Goal: Task Accomplishment & Management: Use online tool/utility

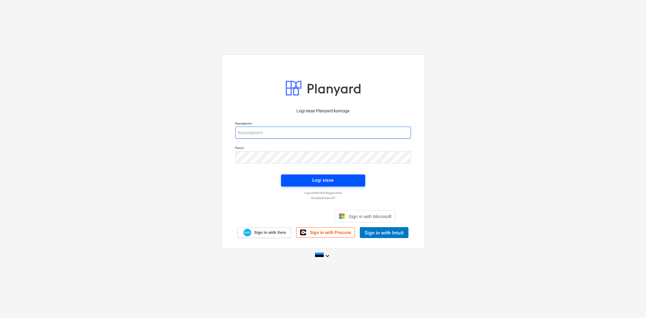
type input "[EMAIL_ADDRESS][DOMAIN_NAME]"
click at [311, 178] on span "Logi sisse" at bounding box center [324, 180] width 70 height 8
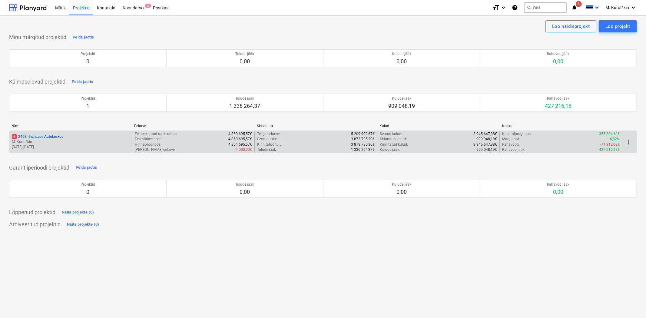
click at [28, 138] on p "6 2403 - Inchcape Autokeskus" at bounding box center [38, 136] width 52 height 5
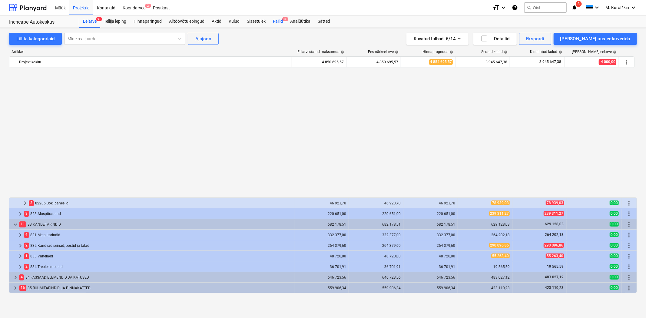
scroll to position [341, 0]
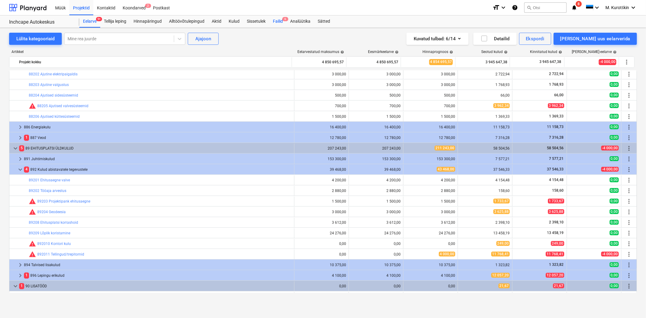
click at [280, 22] on div "Failid 6" at bounding box center [277, 21] width 17 height 12
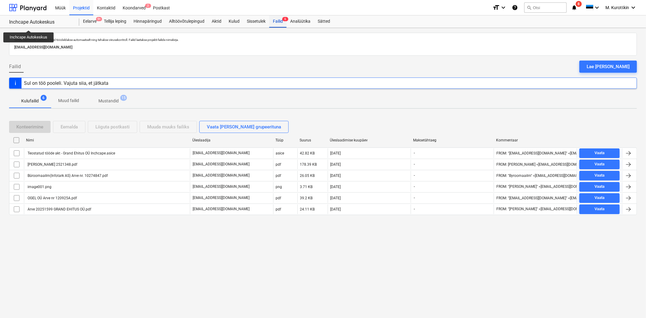
click at [276, 21] on div "Failid 6" at bounding box center [277, 21] width 17 height 12
click at [281, 21] on div "Failid 6" at bounding box center [277, 21] width 17 height 12
click at [163, 8] on div "Postkast" at bounding box center [161, 7] width 24 height 15
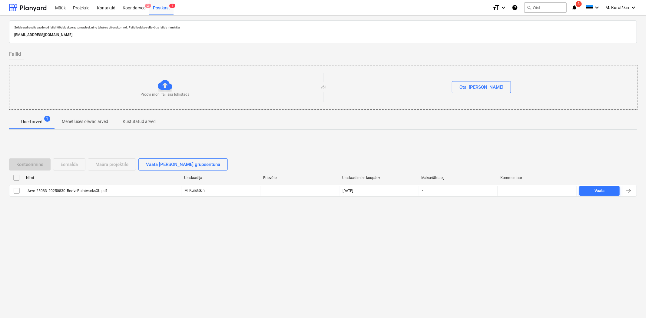
click at [179, 96] on p "Proovi mõni fail siia lohistada" at bounding box center [165, 94] width 49 height 5
click at [150, 91] on div "Proovi mõni fail siia lohistada" at bounding box center [165, 88] width 312 height 20
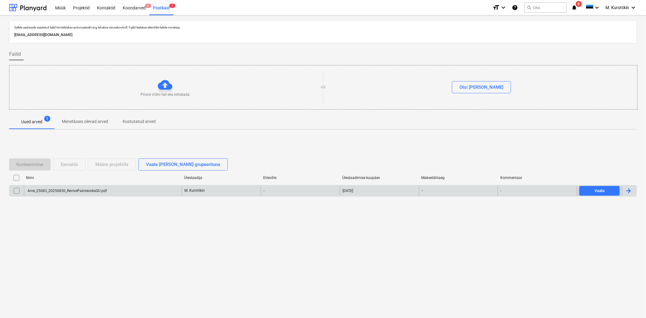
click at [99, 185] on div "Arve_25083_20250830_RevivePaintworksOU.pdf M. Kurotškin - 05.09.2025 - - Vaata" at bounding box center [323, 191] width 628 height 12
click at [19, 192] on input "checkbox" at bounding box center [17, 191] width 10 height 10
click at [43, 167] on div "Konteerimine" at bounding box center [29, 165] width 27 height 8
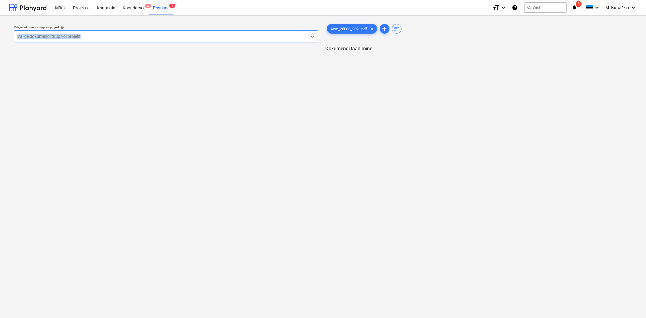
click at [157, 31] on div "Valige dokumendi tüüp või projekt help Select is focused ,type to refine list, …" at bounding box center [166, 33] width 305 height 17
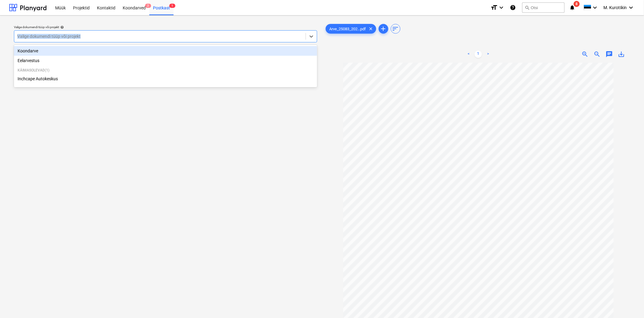
click at [152, 41] on div "Valige dokumendi tüüp või projekt" at bounding box center [160, 36] width 292 height 8
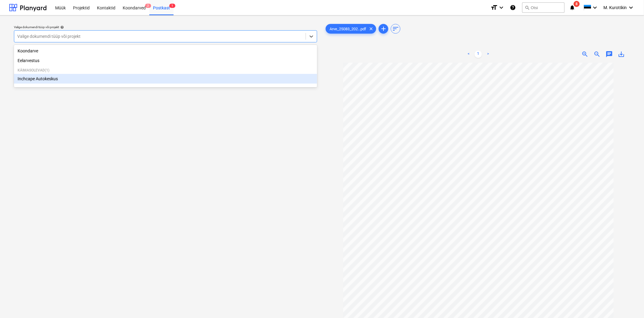
click at [126, 80] on div "Inchcape Autokeskus" at bounding box center [165, 79] width 303 height 10
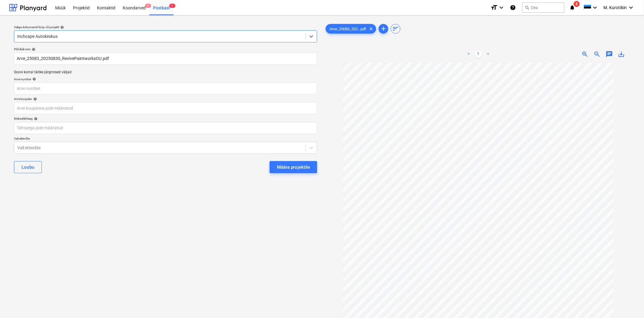
click at [295, 168] on div "Määra projektile" at bounding box center [293, 167] width 33 height 8
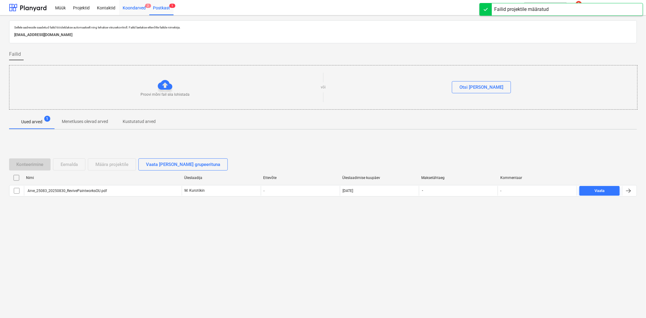
click at [133, 10] on div "Koondarved 2" at bounding box center [134, 7] width 30 height 15
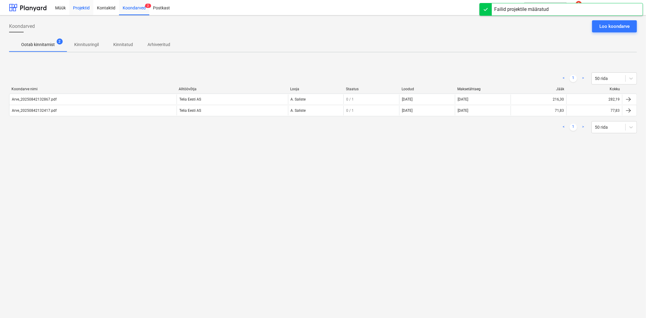
click at [90, 9] on div "Projektid" at bounding box center [81, 7] width 24 height 15
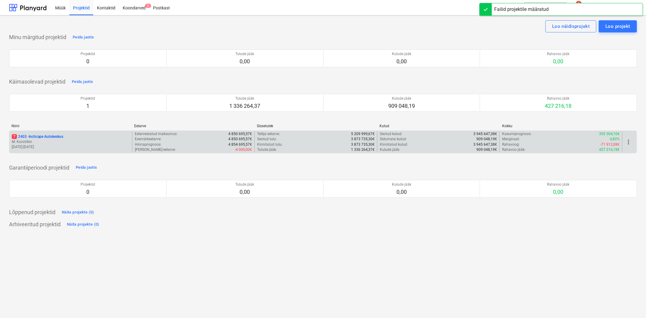
click at [68, 144] on p "M. Kurotškin" at bounding box center [71, 141] width 118 height 5
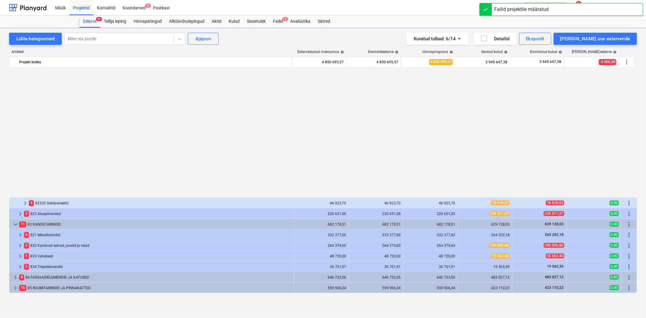
scroll to position [341, 0]
click at [279, 24] on div "Failid 7" at bounding box center [277, 21] width 17 height 12
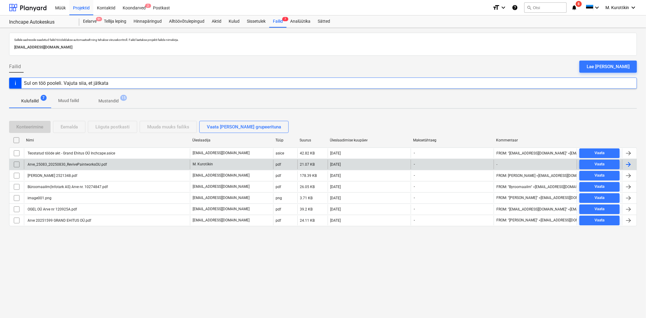
click at [72, 168] on div "Arve_25083_20250830_RevivePaintworksOU.pdf" at bounding box center [107, 165] width 166 height 10
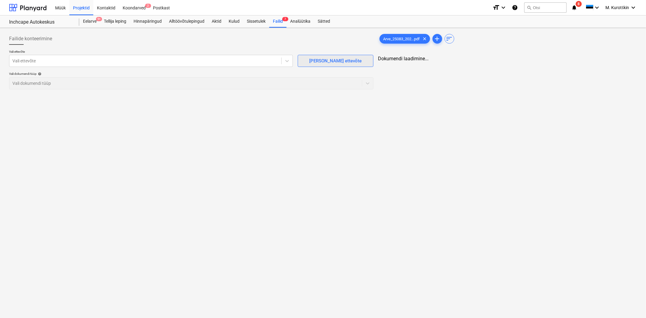
click at [330, 60] on div "[PERSON_NAME] ettevõte" at bounding box center [335, 61] width 52 height 8
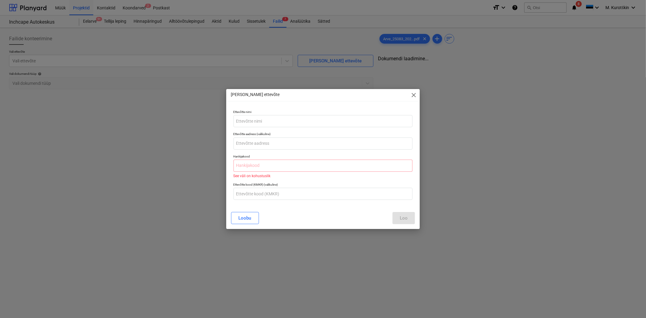
click at [269, 128] on div "Ettevõtte nimi" at bounding box center [323, 119] width 184 height 22
click at [276, 120] on input "text" at bounding box center [323, 121] width 179 height 12
paste input "Revive Paintworks OÜ"
type input "Revive Paintworks OÜ"
click at [299, 163] on input "text" at bounding box center [323, 166] width 179 height 12
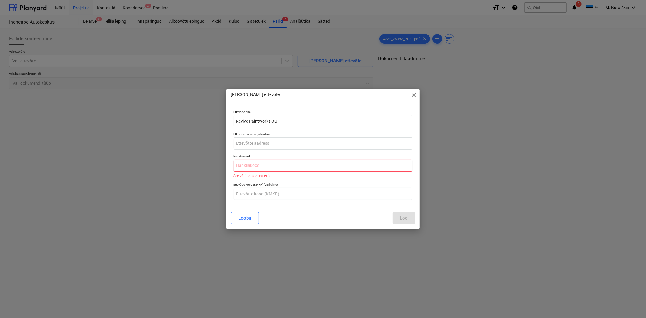
paste input "17127710"
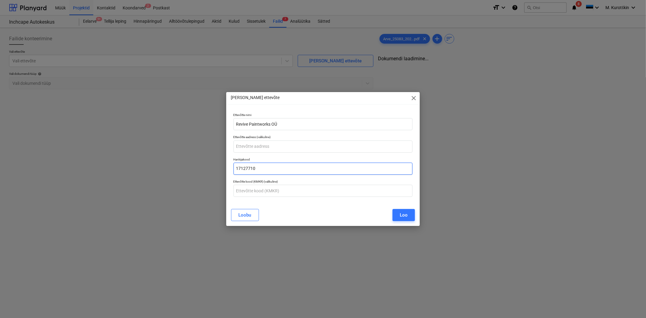
type input "17127710"
drag, startPoint x: 269, startPoint y: 157, endPoint x: 272, endPoint y: 150, distance: 7.0
click at [269, 157] on div "Hankijakood 17127710" at bounding box center [323, 166] width 184 height 22
click at [272, 149] on input "text" at bounding box center [323, 147] width 179 height 12
paste input "Randvere tee 118, Pirita linnaosa, Tallinn, Harju maakond, 11913"
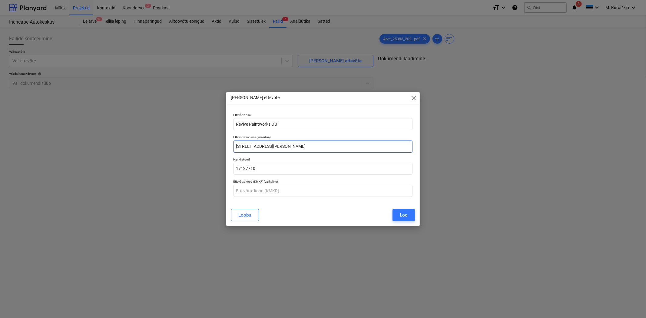
type input "Randvere tee 118, Pirita linnaosa, Tallinn, Harju maakond, 11913"
click at [312, 213] on div "Loobu Loo" at bounding box center [323, 215] width 184 height 12
drag, startPoint x: 425, startPoint y: 217, endPoint x: 417, endPoint y: 217, distance: 7.6
click at [424, 217] on div "Lisa uus ettevõte close Ettevõtte nimi Revive Paintworks OÜ Ettevõtte aadress (…" at bounding box center [323, 159] width 646 height 318
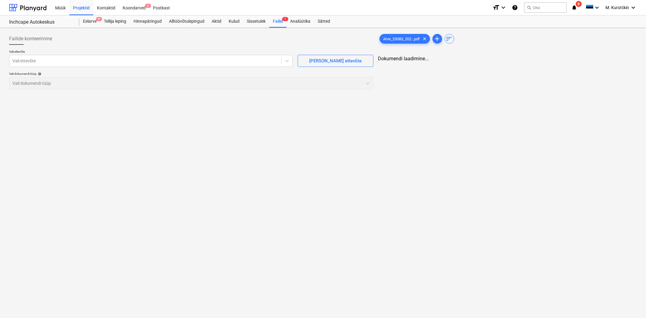
click at [416, 217] on div "Failide konteerimine Vali ettevõte Vali ettevõte Lisa uus ettevõte Vali dokumen…" at bounding box center [323, 173] width 646 height 290
click at [337, 63] on div "[PERSON_NAME] ettevõte" at bounding box center [335, 61] width 52 height 8
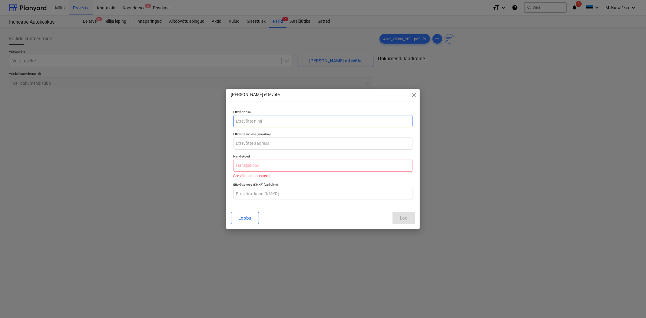
click at [262, 120] on input "text" at bounding box center [323, 121] width 179 height 12
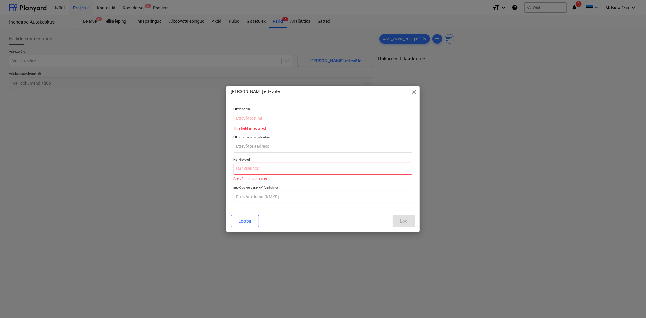
click at [275, 168] on input "text" at bounding box center [323, 169] width 179 height 12
click at [276, 148] on input "text" at bounding box center [323, 147] width 179 height 12
paste input "Randvere tee 118, Pirita linnaosa, Tallinn, Harju maakond, 11913"
type input "Randvere tee 118, Pirita linnaosa, Tallinn, Harju maakond, 11913"
click at [276, 144] on input "Randvere tee 118, Pirita linnaosa, Tallinn, Harju maakond, 11913" at bounding box center [323, 147] width 179 height 12
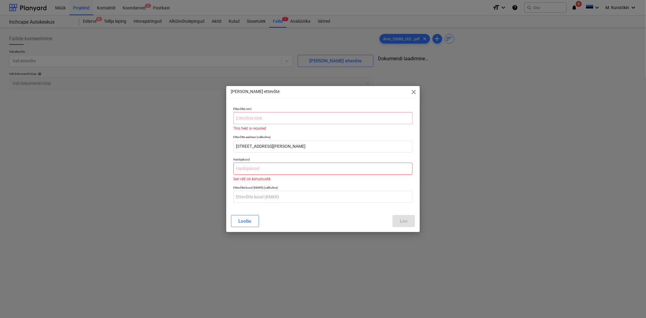
click at [301, 164] on input "text" at bounding box center [323, 169] width 179 height 12
type input "v"
paste input "17127710"
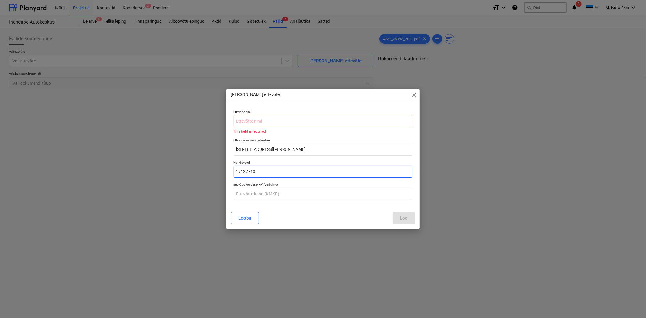
type input "17127710"
drag, startPoint x: 361, startPoint y: 119, endPoint x: 361, endPoint y: 125, distance: 6.4
click at [361, 119] on input "text" at bounding box center [323, 121] width 179 height 12
click at [361, 125] on input "text" at bounding box center [323, 121] width 179 height 12
paste input "Revive Paintworks OÜ"
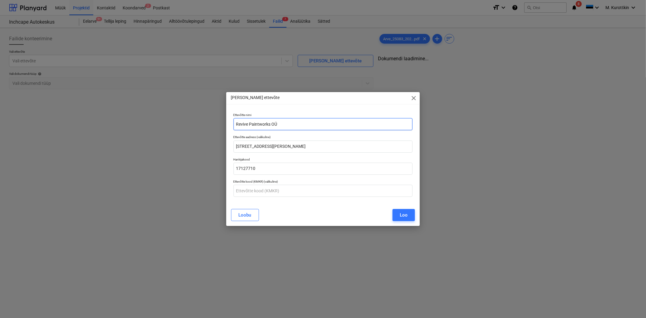
type input "Revive Paintworks OÜ"
click at [346, 220] on div "Loobu Loo" at bounding box center [323, 215] width 184 height 12
click at [398, 218] on button "Loo" at bounding box center [404, 215] width 22 height 12
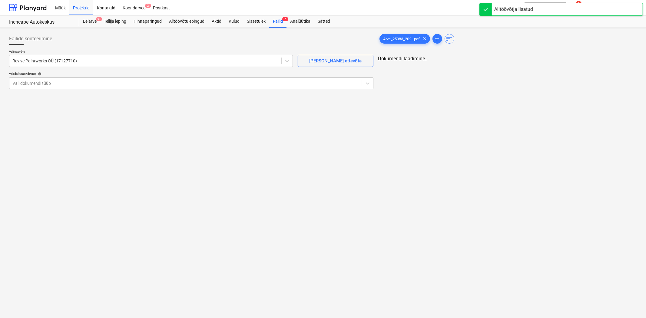
click at [176, 88] on div "Vali dokumendi tüüp" at bounding box center [191, 83] width 365 height 12
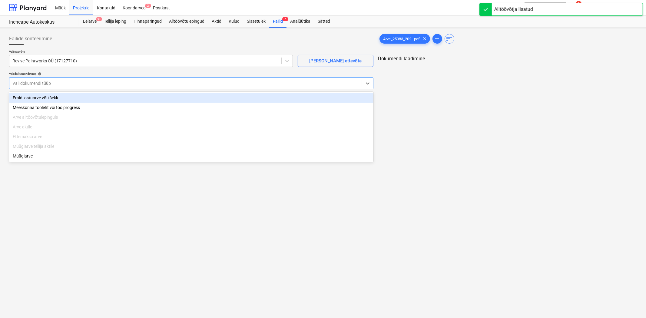
click at [171, 95] on div "Eraldi ostuarve või tšekk" at bounding box center [191, 98] width 365 height 10
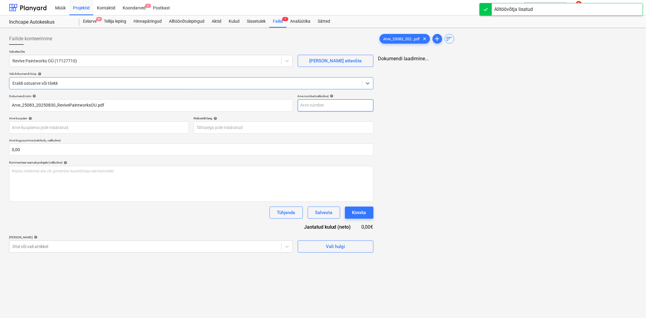
click at [347, 110] on input "text" at bounding box center [336, 105] width 76 height 12
type input "p"
type input "25083"
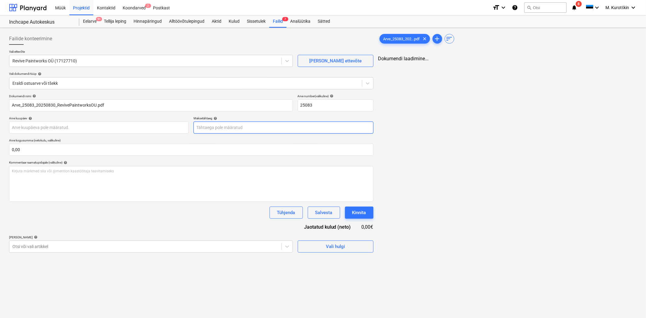
click at [249, 131] on body "Müük Projektid Kontaktid Koondarved 2 Postkast format_size keyboard_arrow_down …" at bounding box center [323, 159] width 646 height 318
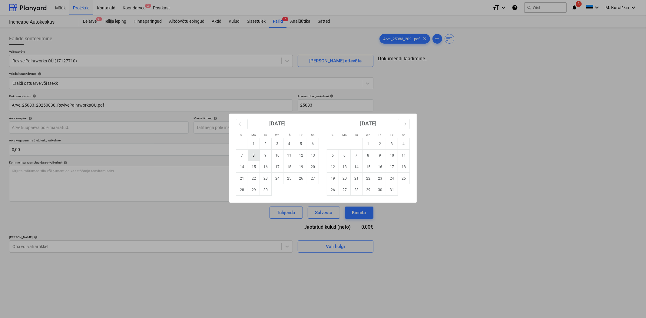
click at [253, 157] on td "8" at bounding box center [254, 156] width 12 height 12
type input "08 Sep 2025"
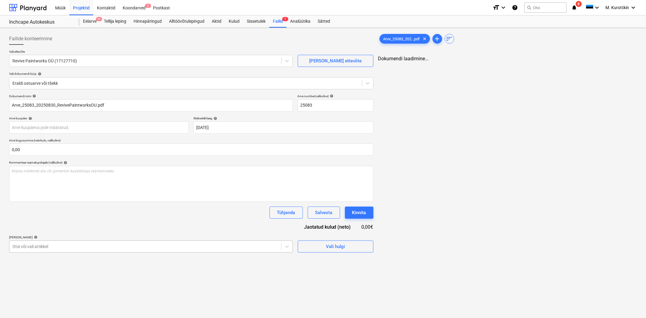
click at [80, 245] on div at bounding box center [145, 247] width 266 height 6
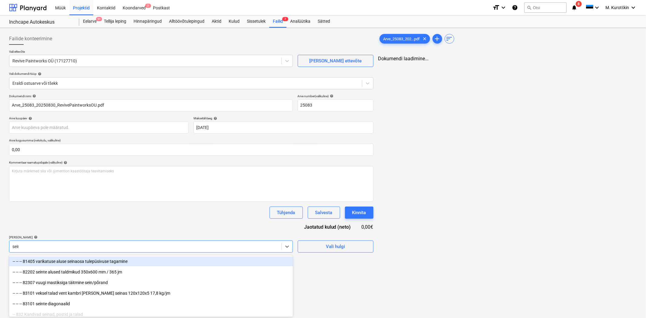
type input "seina"
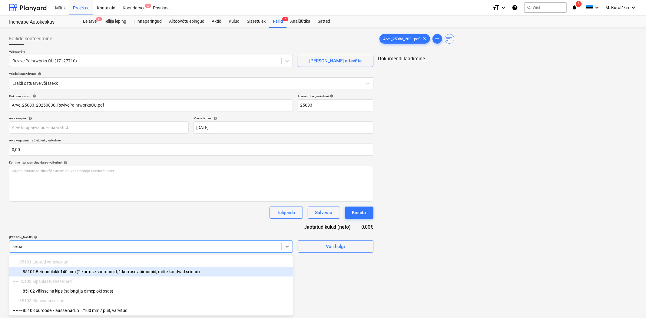
scroll to position [80, 0]
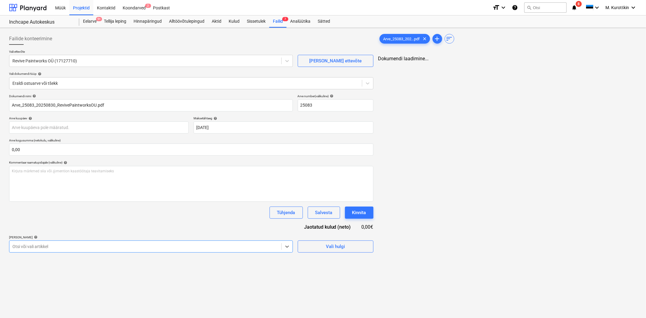
drag, startPoint x: 62, startPoint y: 249, endPoint x: -17, endPoint y: 246, distance: 78.5
click at [0, 246] on html "Müük Projektid Kontaktid Koondarved 2 Postkast format_size keyboard_arrow_down …" at bounding box center [323, 159] width 646 height 318
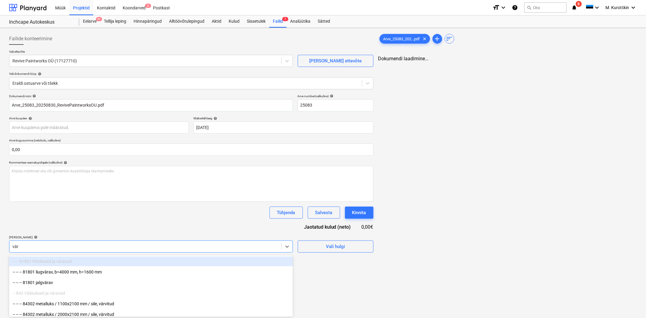
type input "värv"
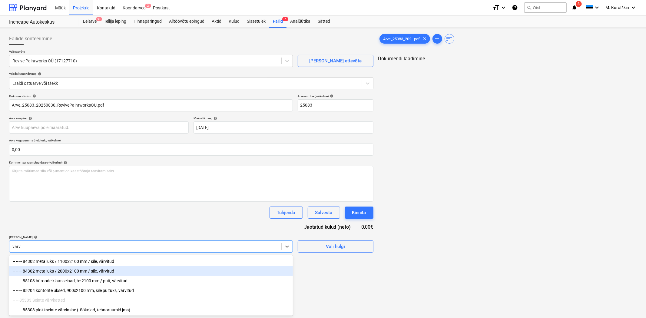
scroll to position [51, 0]
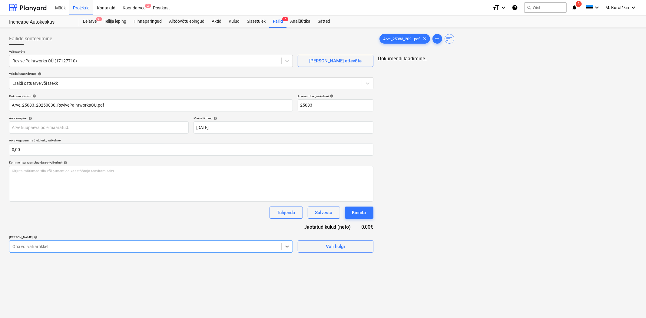
click at [113, 246] on div at bounding box center [145, 247] width 266 height 6
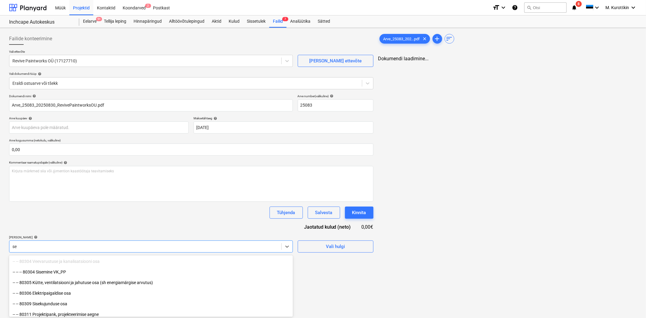
type input "s"
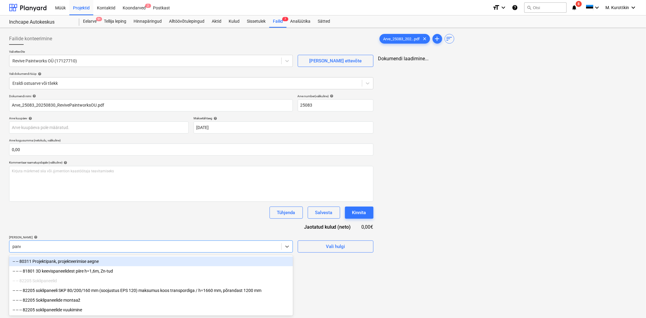
type input "panee"
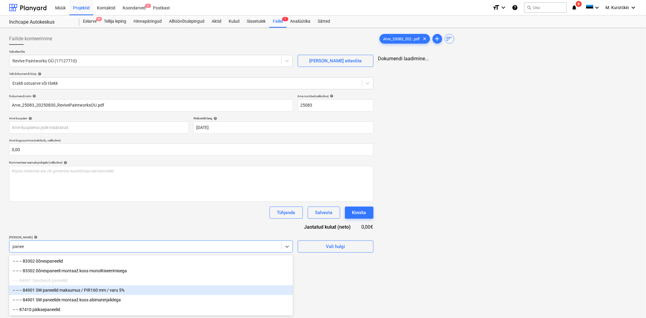
click at [129, 292] on div "-- -- -- 84901 SW paneelid maksumus / PIR160 mm / varu 5%" at bounding box center [151, 290] width 284 height 10
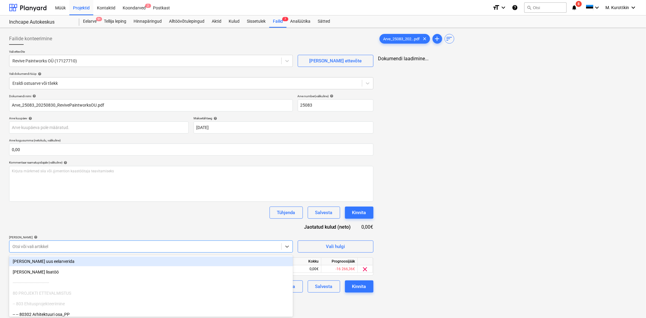
click at [165, 227] on div "Dokumendi nimi help Arve_25083_20250830_RevivePaintworksOU.pdf Arve number (val…" at bounding box center [191, 193] width 365 height 199
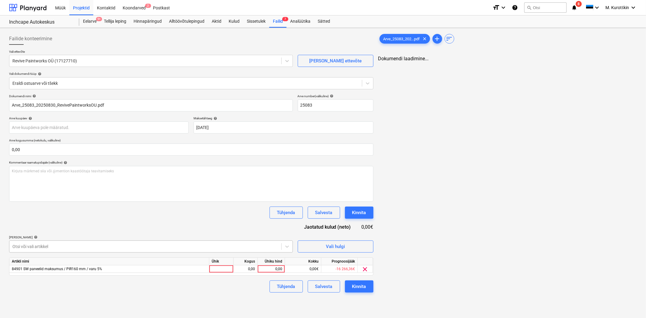
click at [139, 249] on div at bounding box center [145, 247] width 266 height 6
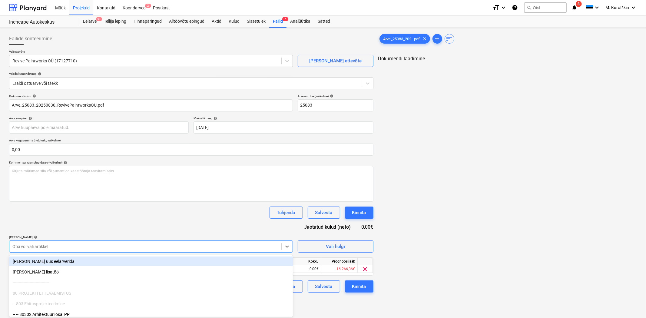
drag, startPoint x: 147, startPoint y: 222, endPoint x: 237, endPoint y: 257, distance: 97.0
click at [147, 222] on div "Dokumendi nimi help Arve_25083_20250830_RevivePaintworksOU.pdf Arve number (val…" at bounding box center [191, 193] width 365 height 199
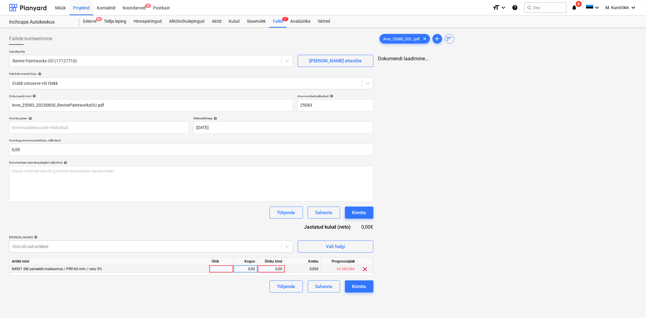
click at [268, 270] on div "0,00" at bounding box center [271, 269] width 22 height 8
type input "2000"
click at [228, 206] on div "Dokumendi nimi help Arve_25083_20250830_RevivePaintworksOU.pdf Arve number (val…" at bounding box center [191, 193] width 365 height 199
click at [210, 244] on div at bounding box center [145, 247] width 266 height 6
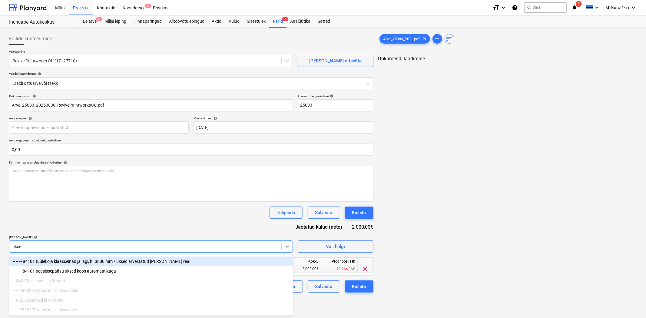
type input "uks"
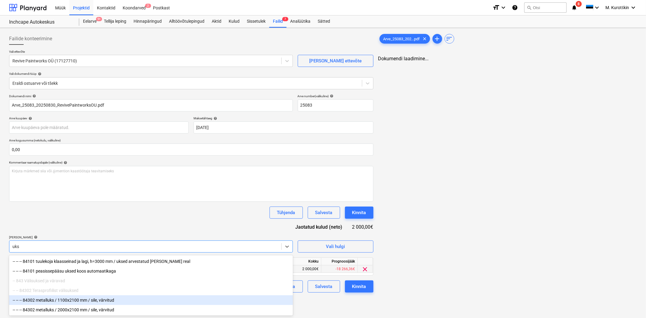
click at [126, 300] on div "-- -- -- 84302 metalluks / 1100x2100 mm / sile, värvitud" at bounding box center [151, 300] width 284 height 10
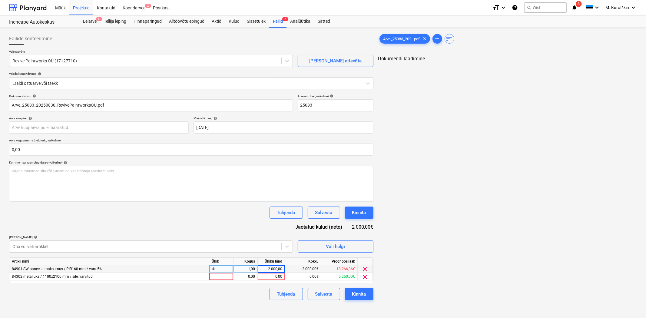
click at [184, 214] on div "Tühjenda Salvesta Kinnita" at bounding box center [191, 213] width 365 height 12
click at [270, 279] on div "0,00" at bounding box center [271, 277] width 22 height 8
type input "8000"
click at [282, 267] on div "2 000,00" at bounding box center [271, 269] width 22 height 8
type input "1200"
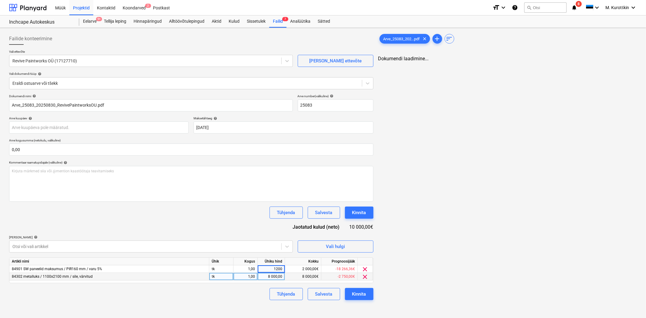
click at [229, 222] on div "Dokumendi nimi help Arve_25083_20250830_RevivePaintworksOU.pdf Arve number (val…" at bounding box center [191, 197] width 365 height 206
click at [281, 276] on div "8 000,00" at bounding box center [271, 277] width 22 height 8
type input "800"
click at [254, 297] on div "Tühjenda Salvesta Kinnita" at bounding box center [191, 294] width 365 height 12
click at [362, 298] on div "Kinnita" at bounding box center [359, 294] width 14 height 8
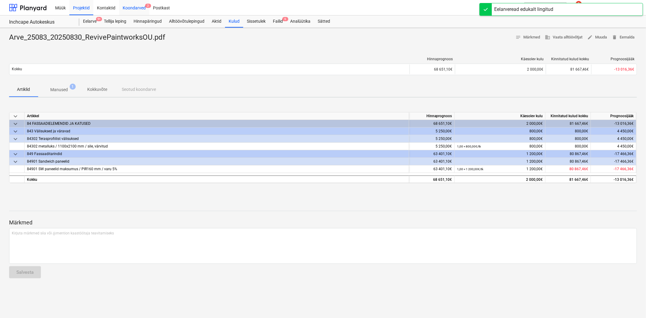
click at [138, 7] on div "Koondarved 2" at bounding box center [134, 7] width 30 height 15
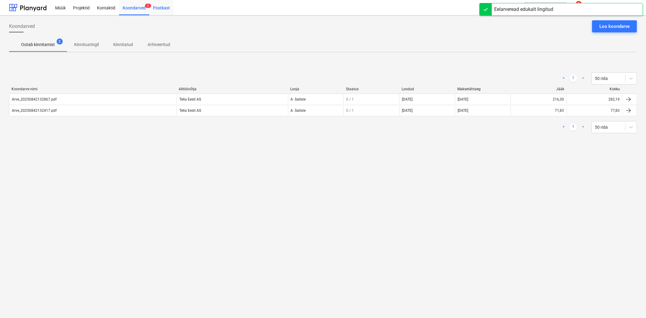
click at [155, 13] on div "Postkast" at bounding box center [161, 7] width 24 height 15
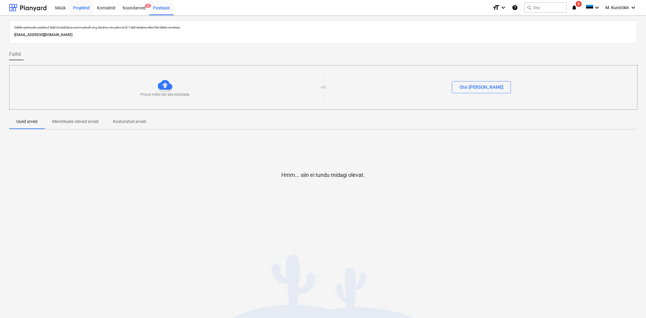
drag, startPoint x: 83, startPoint y: 3, endPoint x: 88, endPoint y: 15, distance: 12.6
click at [83, 3] on div "Projektid" at bounding box center [81, 7] width 24 height 15
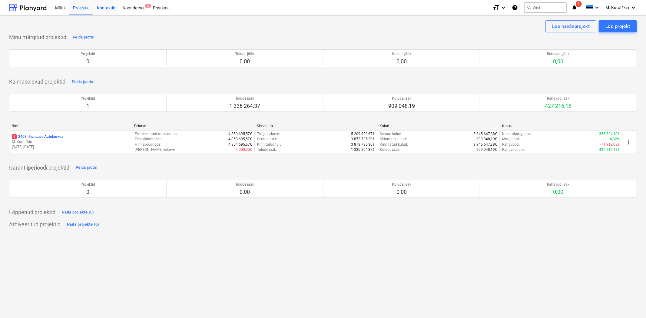
click at [105, 10] on div "Kontaktid" at bounding box center [106, 7] width 26 height 15
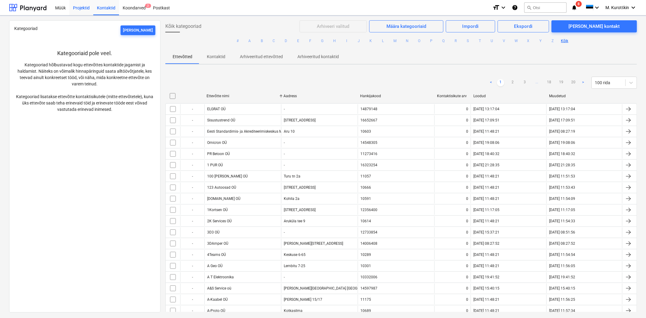
click at [92, 11] on div "Projektid" at bounding box center [81, 7] width 24 height 15
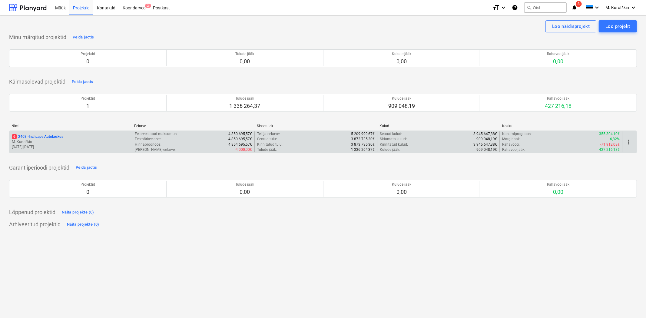
click at [70, 134] on div "6 2403 - Inchcape Autokeskus M. Kurotškin 20.02.2024 - 15.09.2025" at bounding box center [70, 142] width 123 height 21
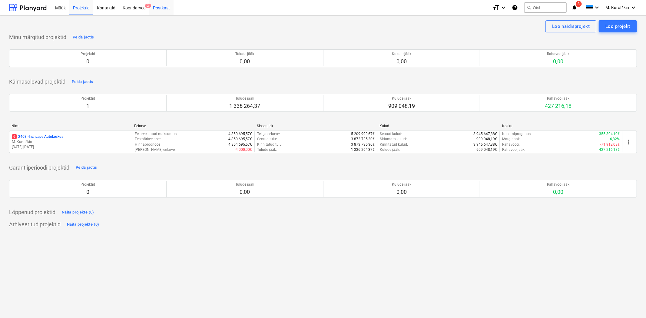
click at [164, 7] on div "Postkast" at bounding box center [161, 7] width 24 height 15
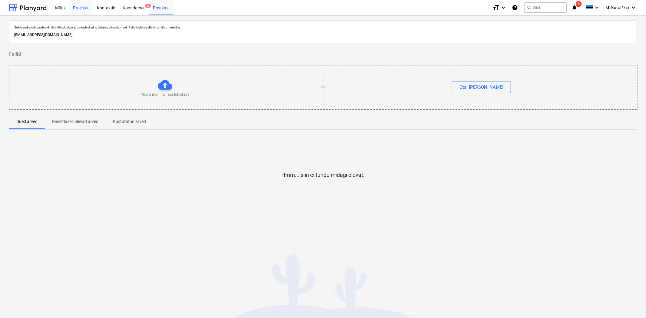
click at [83, 6] on div "Projektid" at bounding box center [81, 7] width 24 height 15
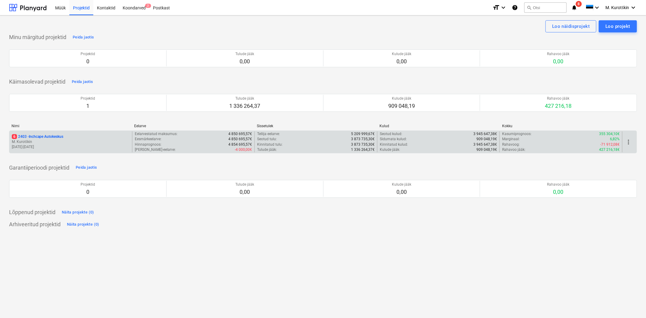
click at [62, 142] on p "M. Kurotškin" at bounding box center [71, 141] width 118 height 5
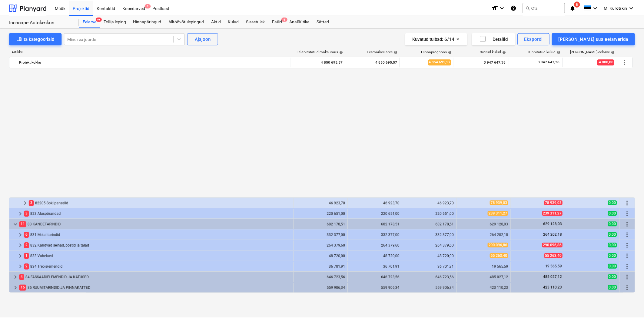
scroll to position [341, 0]
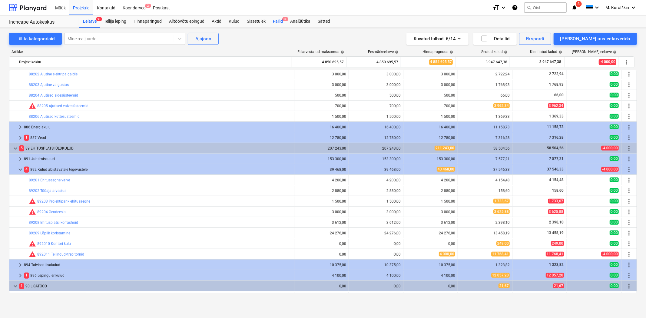
click at [284, 25] on div "Failid 6" at bounding box center [277, 21] width 17 height 12
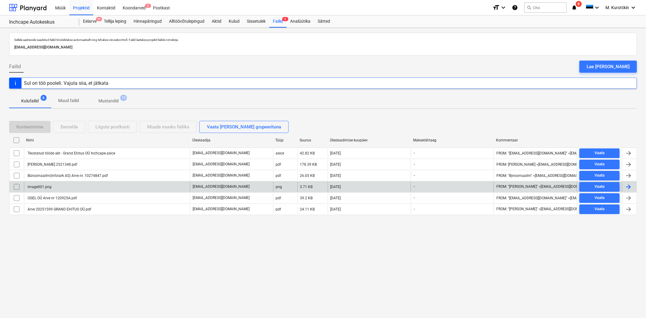
click at [111, 187] on div "image001.png" at bounding box center [107, 187] width 166 height 10
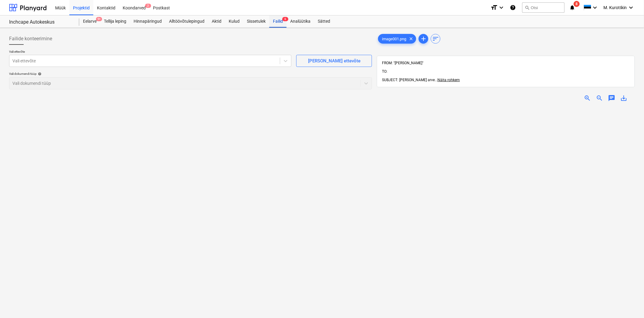
click at [285, 22] on div "Failid 6" at bounding box center [277, 21] width 17 height 12
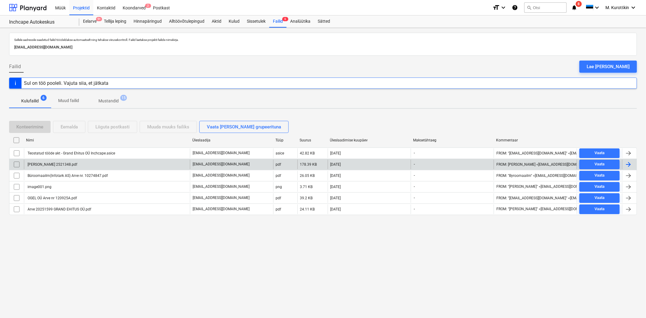
click at [37, 165] on div "Mk Arve 2521348.pdf" at bounding box center [52, 164] width 51 height 4
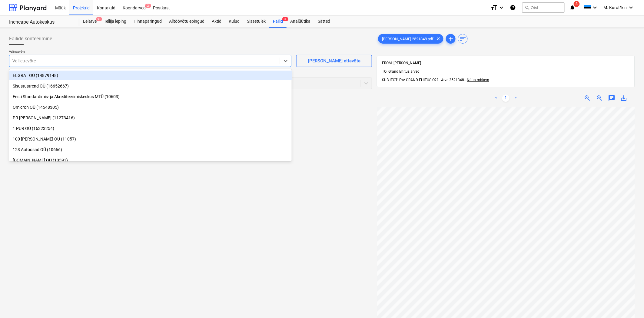
click at [158, 58] on div at bounding box center [144, 61] width 265 height 6
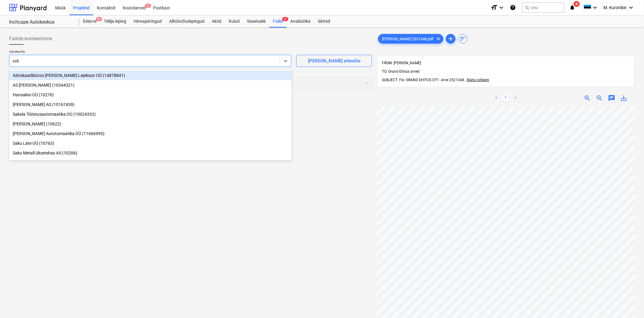
type input "saku"
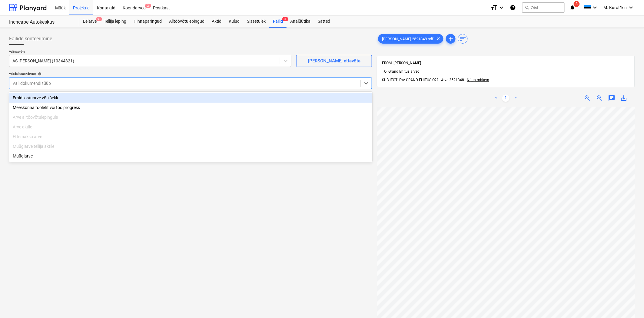
click at [193, 86] on div at bounding box center [184, 83] width 345 height 6
click at [188, 96] on div "Eraldi ostuarve või tšekk" at bounding box center [190, 98] width 363 height 10
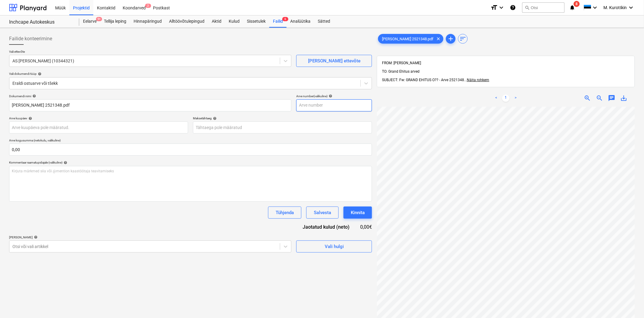
scroll to position [2, 15]
click at [306, 104] on input "text" at bounding box center [334, 105] width 76 height 12
type input "2521348"
click at [292, 129] on body "Müük Projektid Kontaktid Koondarved 2 Postkast format_size keyboard_arrow_down …" at bounding box center [322, 159] width 644 height 318
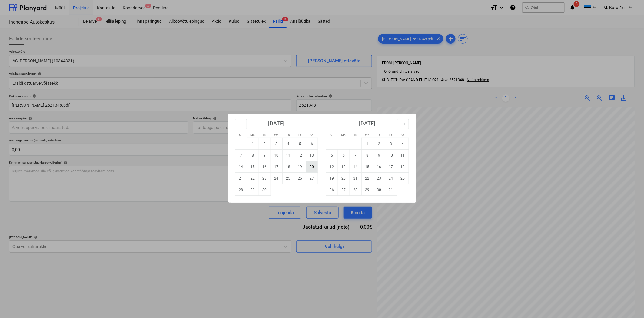
click at [306, 167] on td "20" at bounding box center [312, 167] width 12 height 12
type input "[DATE]"
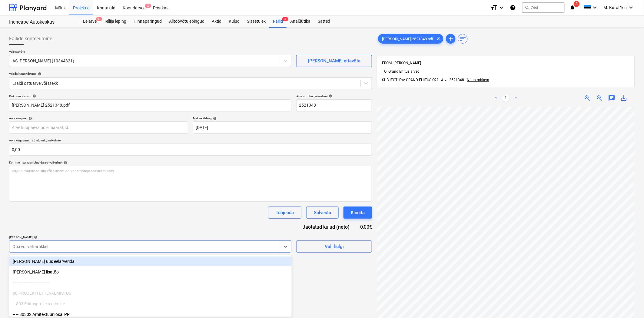
click at [187, 246] on body "Müük Projektid Kontaktid Koondarved 2 Postkast format_size keyboard_arrow_down …" at bounding box center [322, 159] width 644 height 318
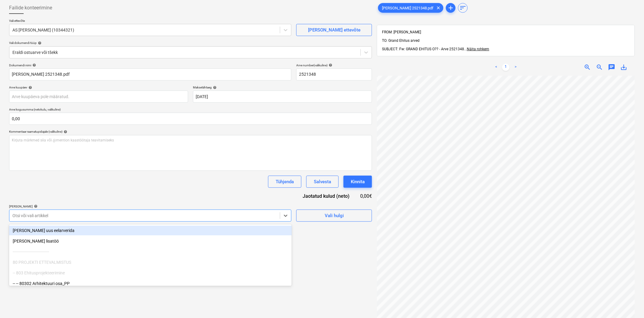
scroll to position [32, 0]
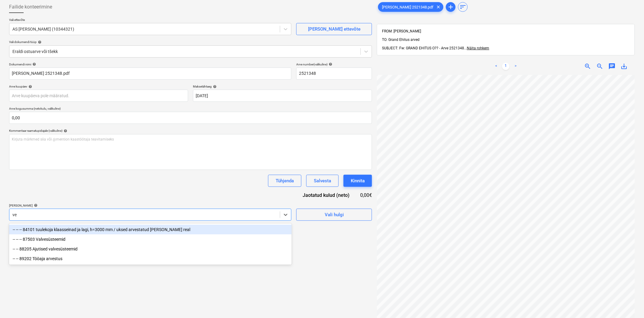
type input "v"
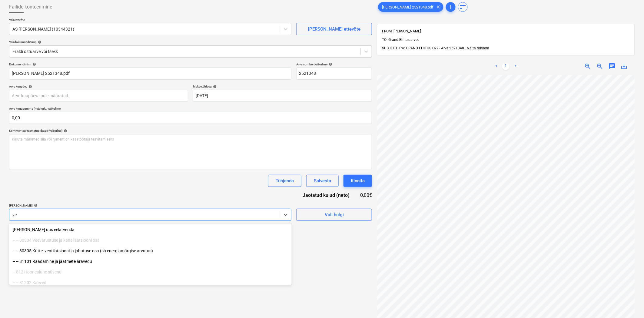
type input "v"
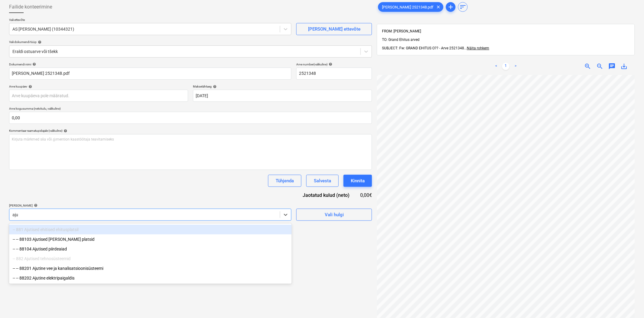
type input "ajut"
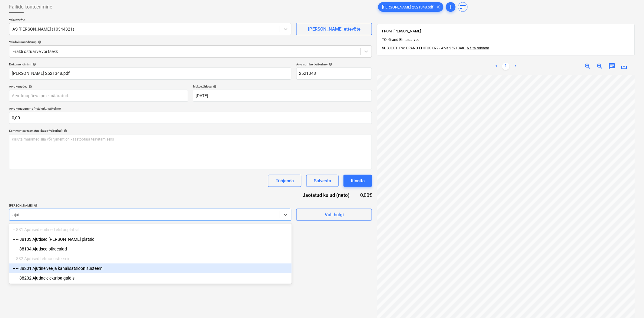
click at [118, 271] on div "-- -- 88201 Ajutine vee ja kanalisatsioonisüsteemi" at bounding box center [150, 269] width 283 height 10
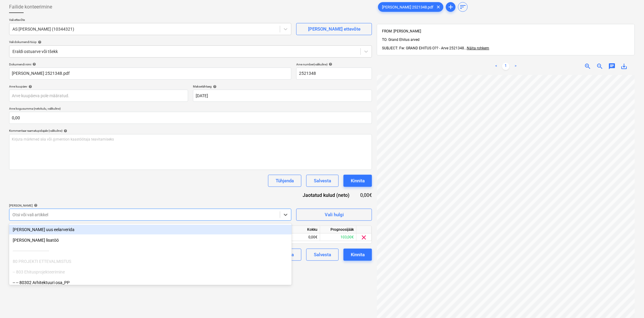
click at [125, 194] on div "Dokumendi nimi help Mk Arve 2521348.pdf Arve number (valikuline) help 2521348 A…" at bounding box center [190, 161] width 363 height 199
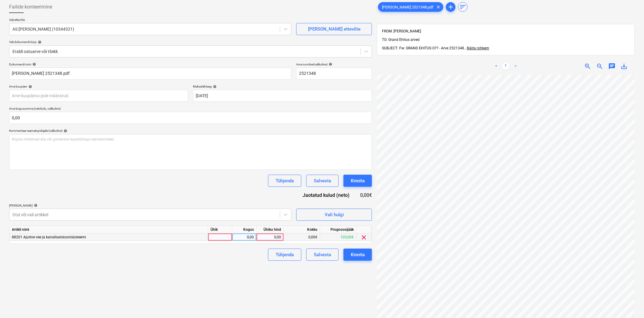
click at [276, 234] on div "0,00" at bounding box center [270, 238] width 22 height 8
type input "37,97"
click at [246, 277] on div "Failide konteerimine Vali ettevõte AS Saku Maja (10344321) Lisa uus ettevõte Va…" at bounding box center [191, 184] width 368 height 372
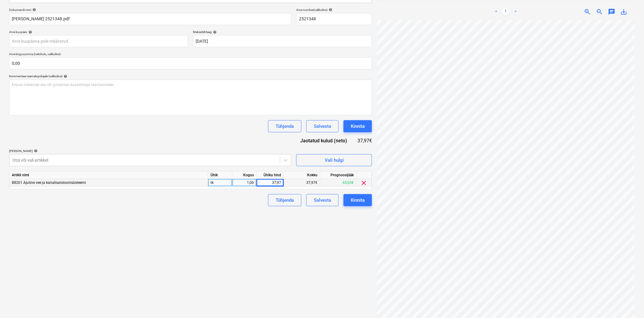
scroll to position [0, 0]
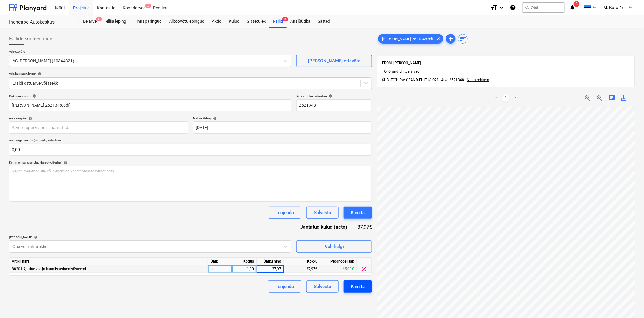
click at [361, 285] on div "Kinnita" at bounding box center [358, 287] width 14 height 8
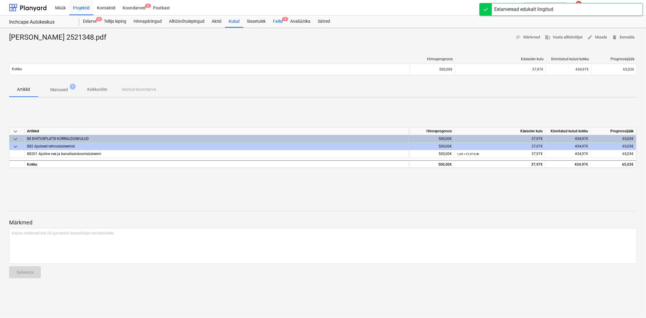
click at [278, 23] on div "Failid 5" at bounding box center [277, 21] width 17 height 12
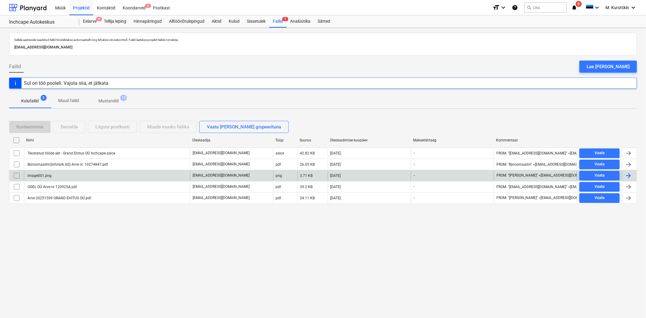
click at [15, 177] on input "checkbox" at bounding box center [17, 176] width 10 height 10
click at [71, 131] on div "Eemalda" at bounding box center [69, 127] width 17 height 8
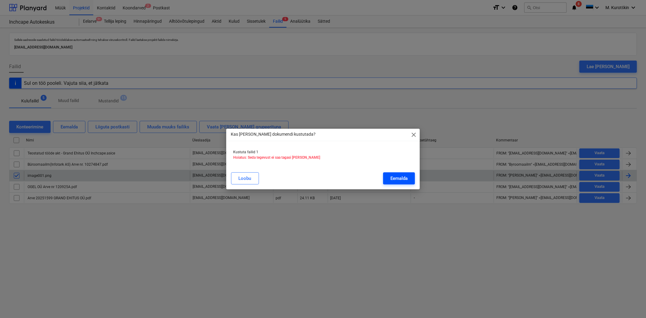
click at [395, 179] on div "Eemalda" at bounding box center [399, 179] width 17 height 8
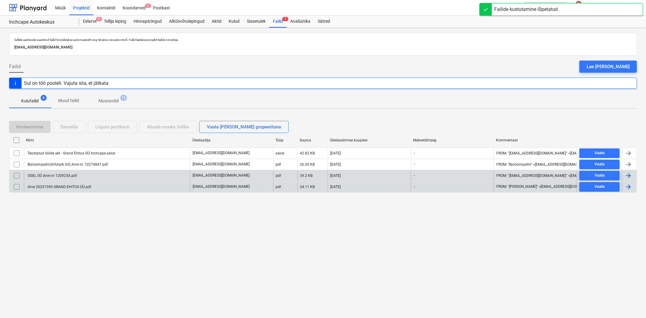
click at [54, 188] on div "Arve 20251599 GRAND EHITUS OÜ.pdf" at bounding box center [59, 187] width 65 height 4
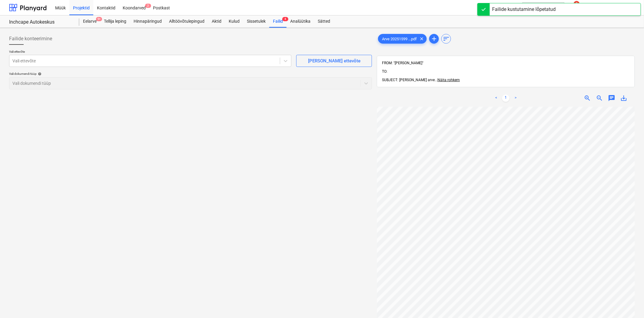
scroll to position [2, 15]
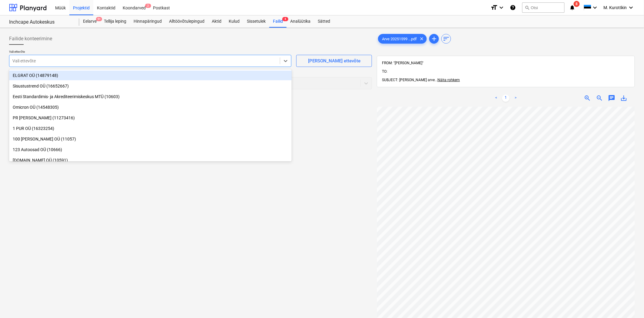
click at [241, 62] on div at bounding box center [144, 61] width 265 height 6
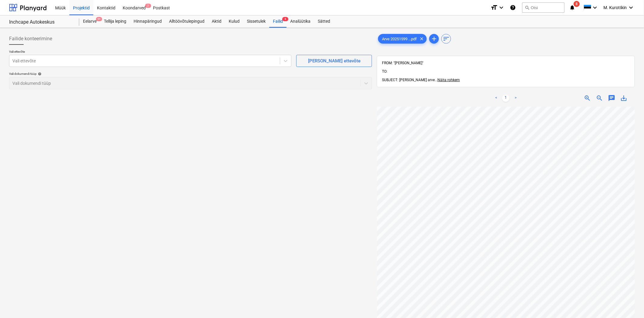
scroll to position [28, 0]
click at [627, 95] on span "save_alt" at bounding box center [624, 98] width 7 height 7
click at [105, 62] on div at bounding box center [144, 61] width 265 height 6
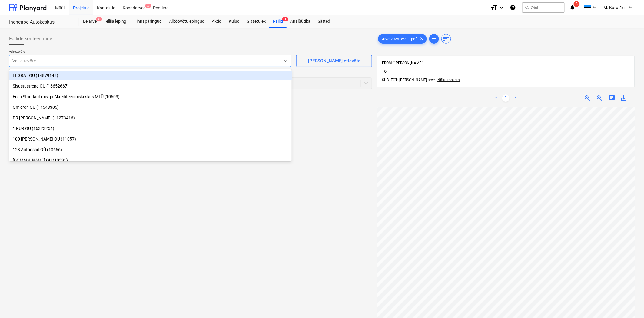
paste input "Tondi Tulekaitse OÜ"
type input "Tondi Tulekaitse OÜ"
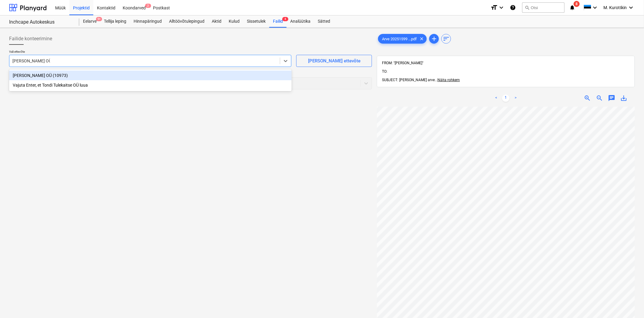
click at [102, 74] on div "Tondi Tulekaitse OÜ (10973)" at bounding box center [150, 76] width 283 height 10
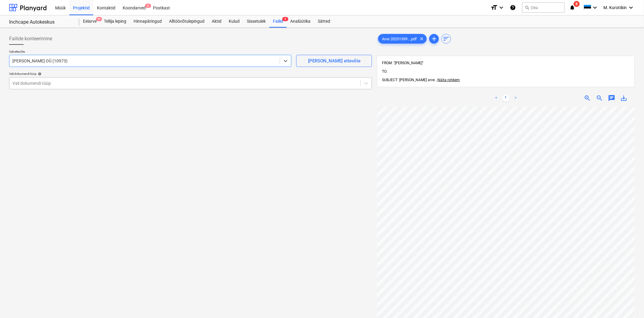
click at [105, 83] on div at bounding box center [184, 83] width 345 height 6
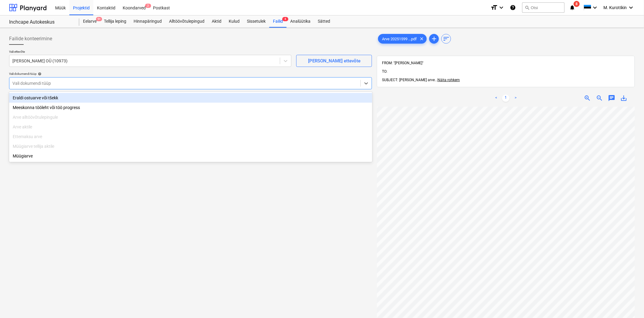
click at [105, 93] on div "Eraldi ostuarve või tšekk" at bounding box center [190, 98] width 363 height 10
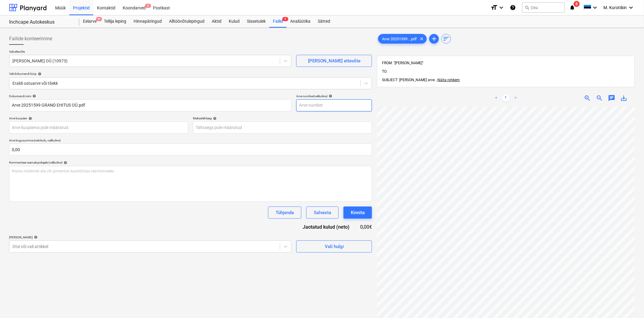
scroll to position [15, 2]
click at [341, 110] on input "text" at bounding box center [334, 105] width 76 height 12
click at [340, 107] on input "text" at bounding box center [334, 105] width 76 height 12
type input "20251599"
click at [313, 128] on body "Müük Projektid Kontaktid Koondarved 2 Postkast format_size keyboard_arrow_down …" at bounding box center [322, 159] width 644 height 318
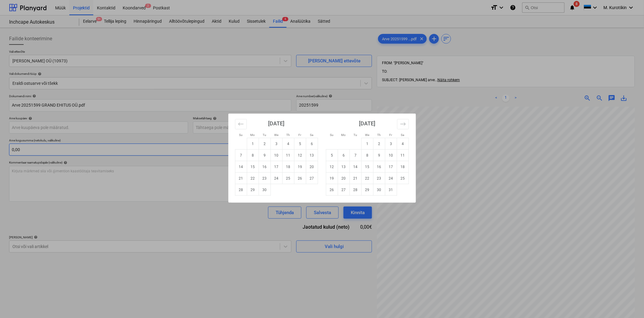
click at [297, 146] on td "5" at bounding box center [300, 144] width 12 height 12
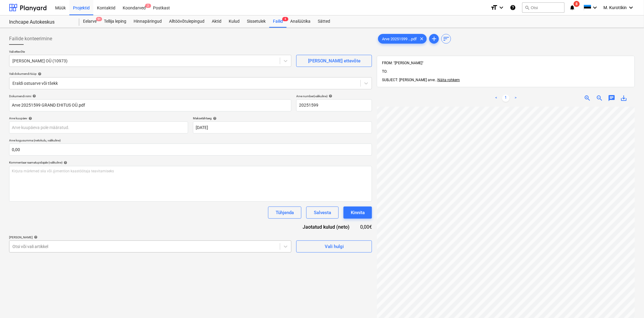
click at [130, 253] on body "Müük Projektid Kontaktid Koondarved 2 Postkast format_size keyboard_arrow_down …" at bounding box center [322, 159] width 644 height 318
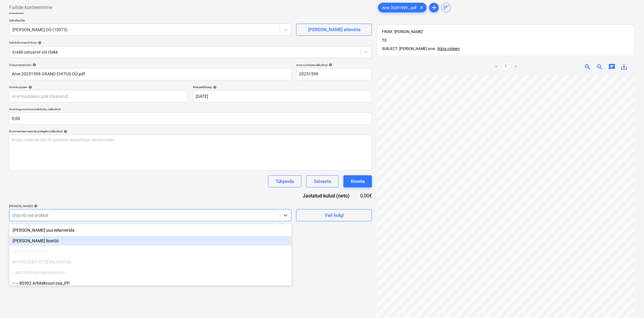
scroll to position [32, 0]
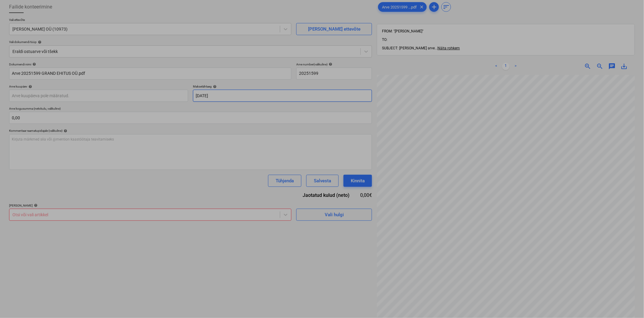
click at [282, 96] on body "Müük Projektid Kontaktid Koondarved 2 Postkast format_size keyboard_arrow_down …" at bounding box center [322, 127] width 644 height 318
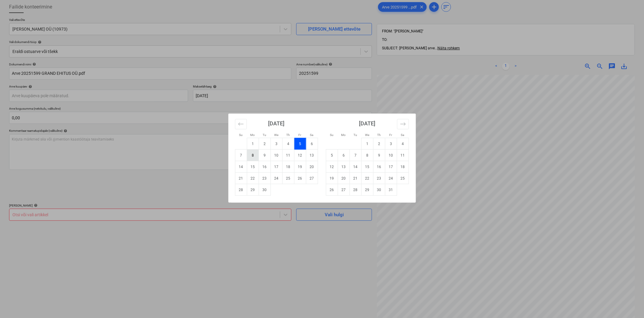
click at [252, 156] on td "8" at bounding box center [253, 156] width 12 height 12
type input "08 Sep 2025"
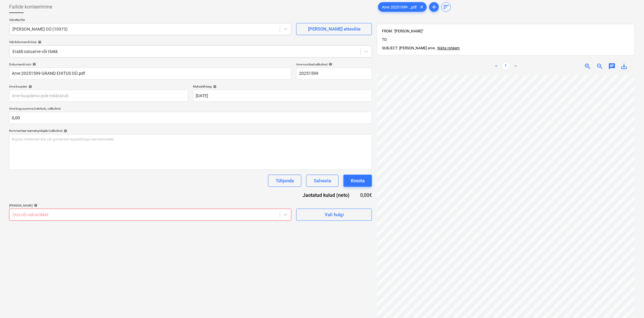
click at [160, 214] on div at bounding box center [144, 215] width 265 height 6
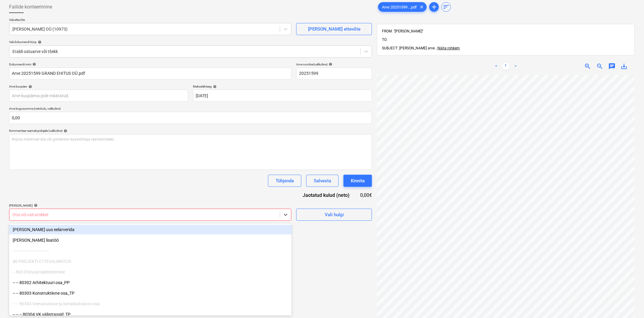
type input "t"
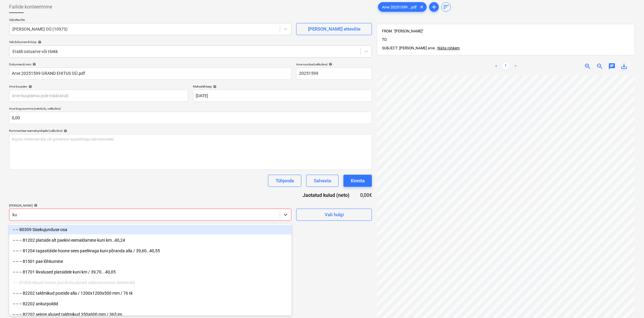
type input "kus"
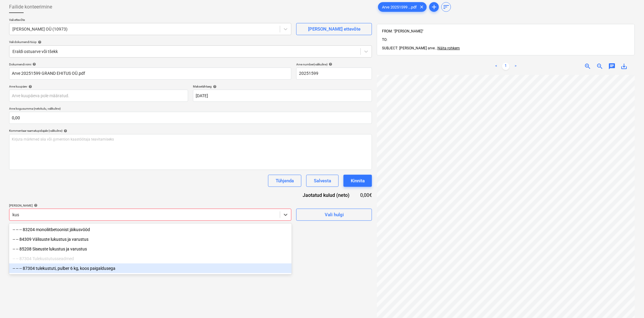
click at [110, 268] on div "-- -- -- 87304 tulekustuti, pulber 6 kg, koos paigaldusega" at bounding box center [150, 269] width 283 height 10
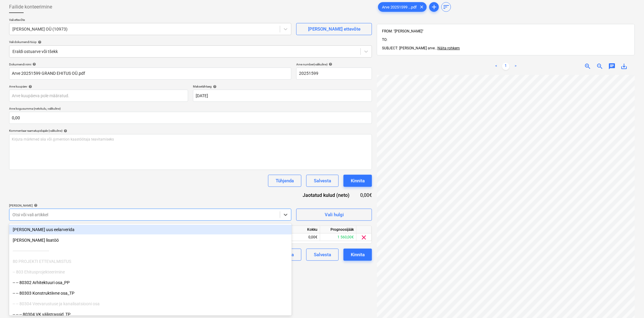
click at [131, 175] on div "Tühjenda Salvesta Kinnita" at bounding box center [190, 181] width 363 height 12
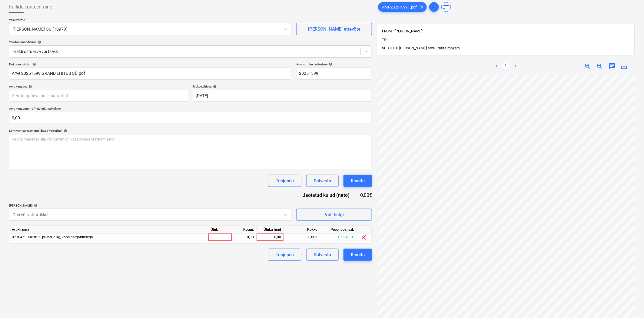
click at [311, 295] on div "Failide konteerimine Vali ettevõte Tondi Tulekaitse OÜ (10973) Lisa uus ettevõt…" at bounding box center [191, 184] width 368 height 372
click at [277, 237] on div "0,00" at bounding box center [270, 238] width 22 height 8
type input "814"
click at [249, 283] on div "Failide konteerimine Vali ettevõte Tondi Tulekaitse OÜ (10973) Lisa uus ettevõt…" at bounding box center [191, 184] width 368 height 372
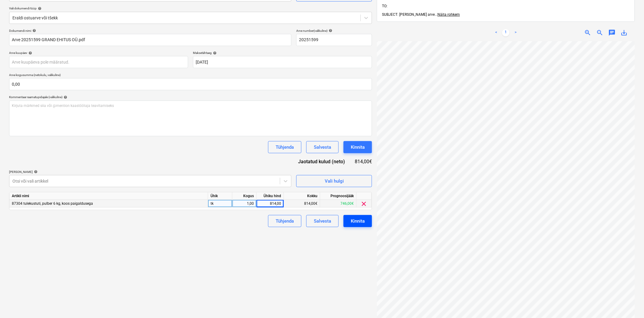
click at [358, 223] on div "Kinnita" at bounding box center [358, 221] width 14 height 8
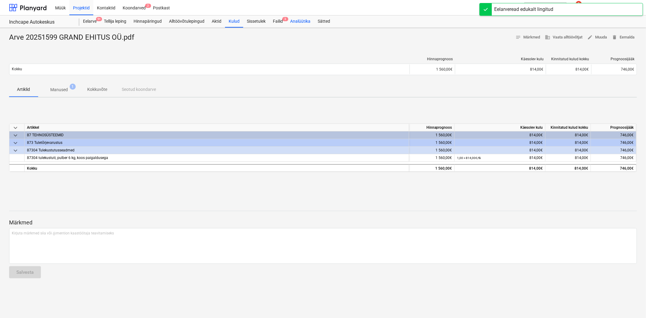
click at [290, 25] on div "Analüütika" at bounding box center [301, 21] width 28 height 12
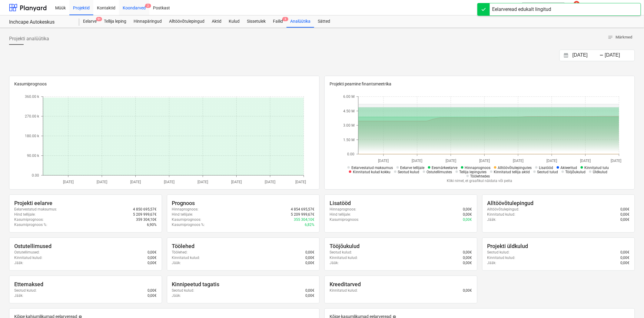
click at [142, 4] on div "Koondarved 2" at bounding box center [134, 7] width 30 height 15
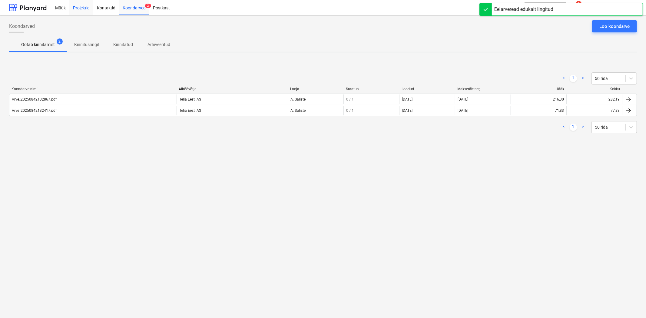
click at [84, 6] on div "Projektid" at bounding box center [81, 7] width 24 height 15
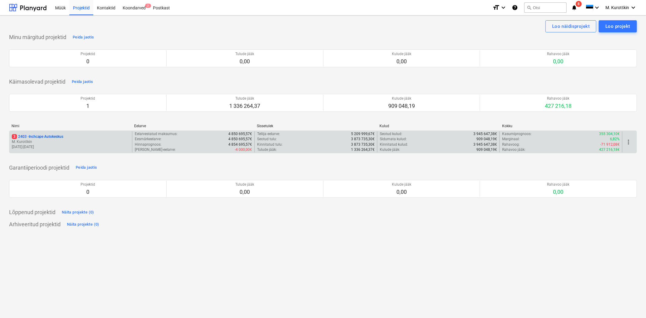
click at [58, 140] on p "M. Kurotškin" at bounding box center [71, 141] width 118 height 5
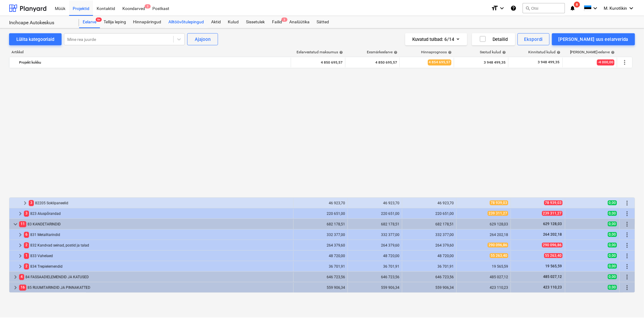
scroll to position [341, 0]
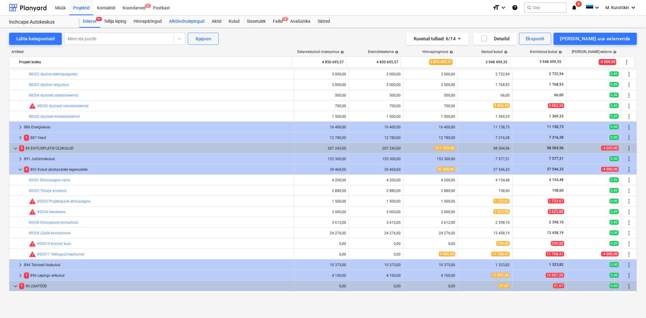
click at [176, 22] on div "Alltöövõtulepingud" at bounding box center [186, 21] width 43 height 12
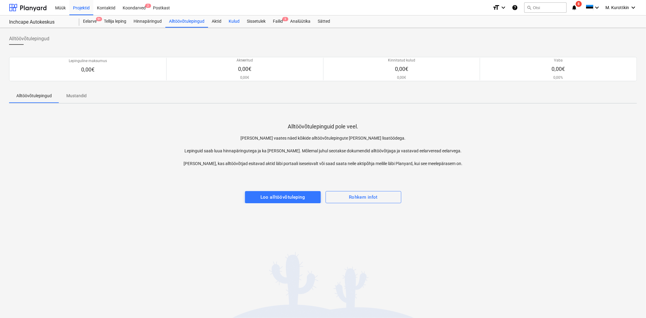
click at [235, 20] on div "Kulud" at bounding box center [234, 21] width 18 height 12
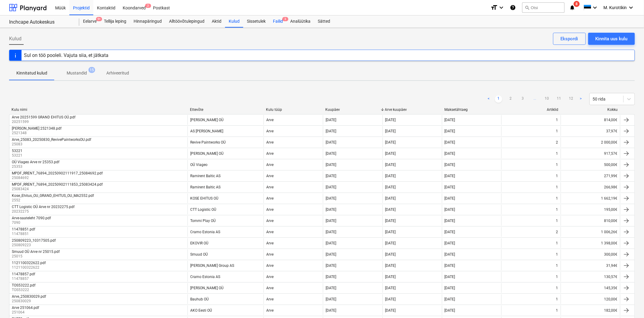
click at [282, 22] on div "Failid 3" at bounding box center [277, 21] width 17 height 12
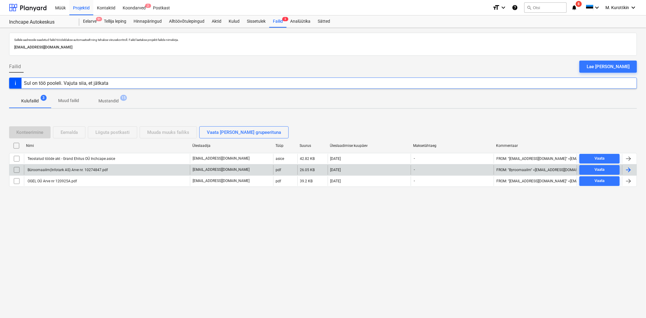
click at [47, 172] on div "Büroomaailm(Infotark AS) Arve nr. 10274847.pdf" at bounding box center [67, 170] width 81 height 4
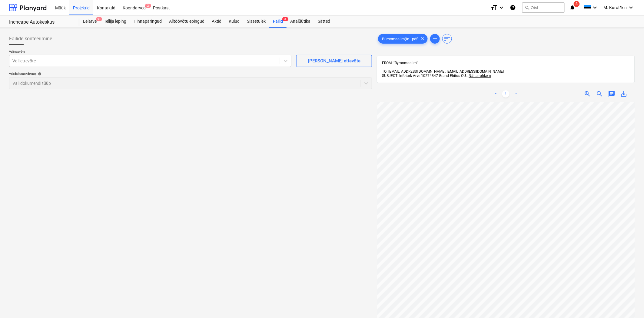
scroll to position [10, 12]
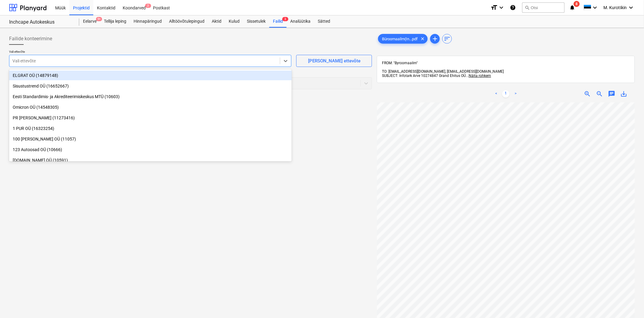
click at [232, 58] on div at bounding box center [144, 61] width 265 height 6
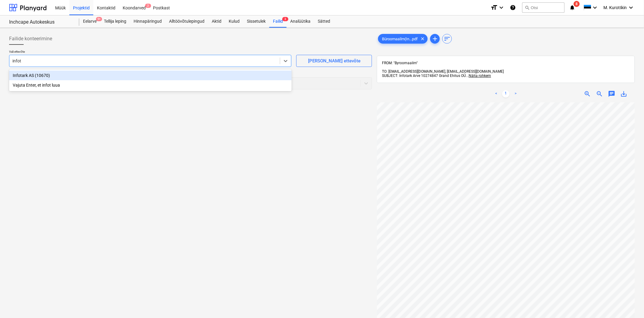
type input "infota"
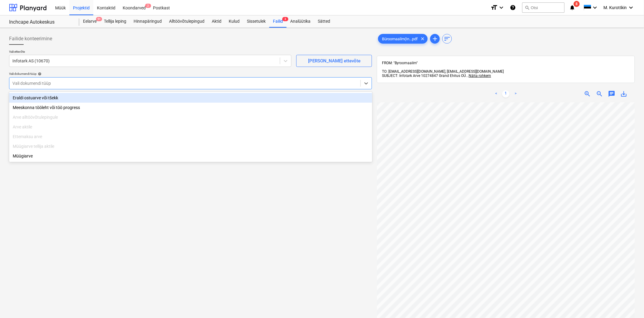
click at [75, 79] on div "Vali dokumendi tüüp" at bounding box center [184, 83] width 351 height 8
click at [67, 95] on div "Eraldi ostuarve või tšekk" at bounding box center [190, 98] width 363 height 10
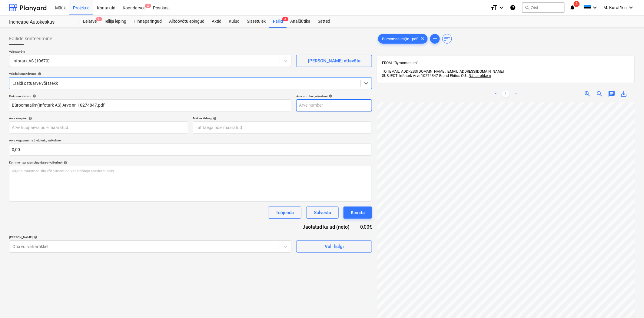
click at [307, 106] on input "text" at bounding box center [334, 105] width 76 height 12
click at [315, 106] on input "text" at bounding box center [334, 105] width 76 height 12
type input "10274847"
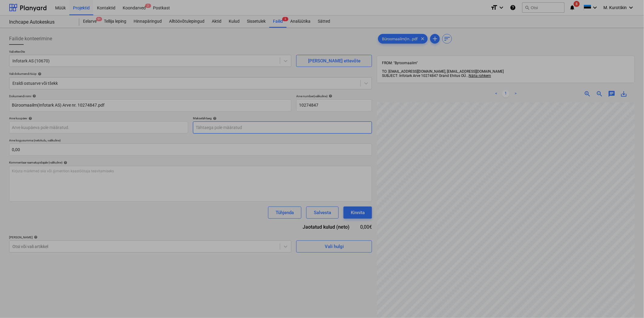
drag, startPoint x: 296, startPoint y: 127, endPoint x: 303, endPoint y: 127, distance: 7.0
click at [297, 127] on body "Müük Projektid Kontaktid Koondarved 2 Postkast format_size keyboard_arrow_down …" at bounding box center [322, 159] width 644 height 318
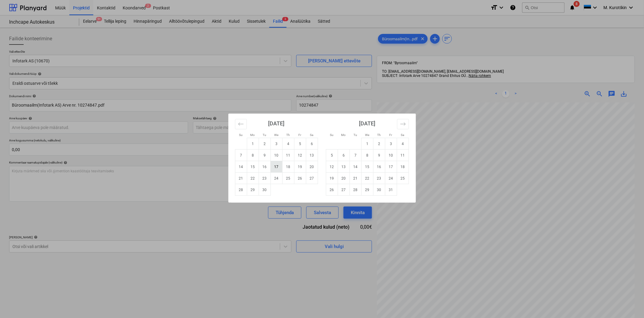
click at [276, 166] on td "17" at bounding box center [277, 167] width 12 height 12
type input "17 Sep 2025"
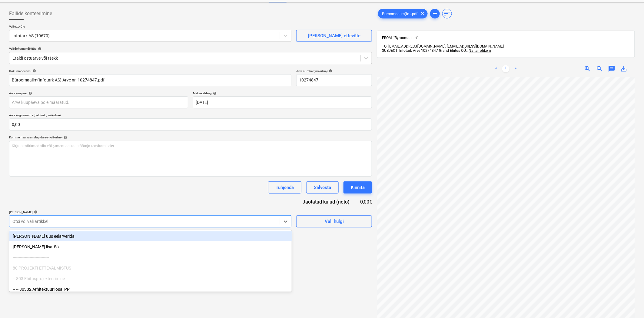
click at [176, 246] on body "Müük Projektid Kontaktid Koondarved 2 Postkast format_size keyboard_arrow_down …" at bounding box center [322, 134] width 644 height 318
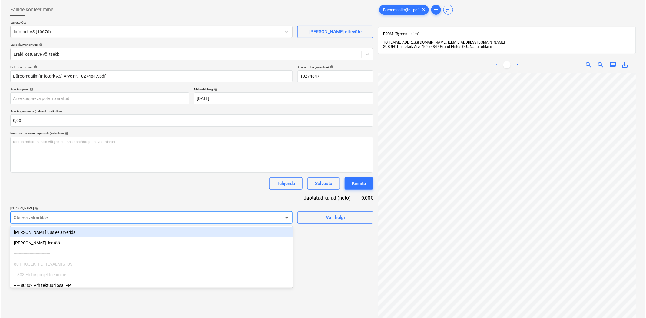
scroll to position [32, 0]
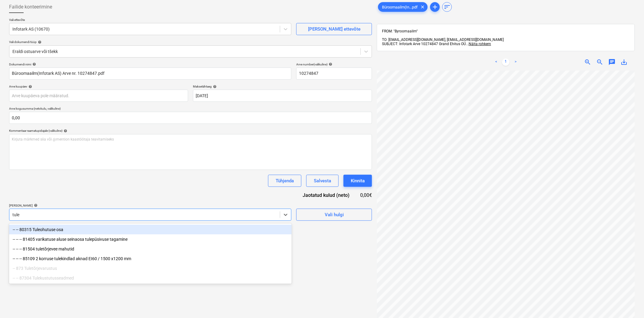
type input "tulek"
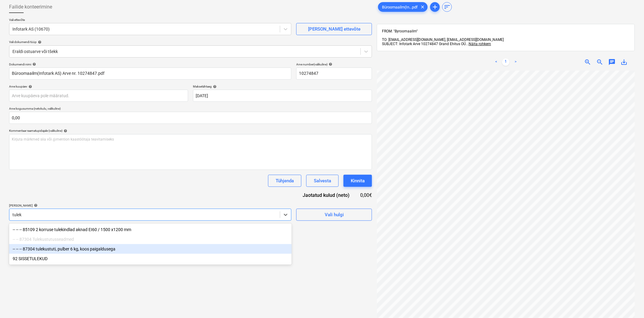
click at [171, 249] on div "-- -- -- 87304 tulekustuti, pulber 6 kg, koos paigaldusega" at bounding box center [150, 249] width 283 height 10
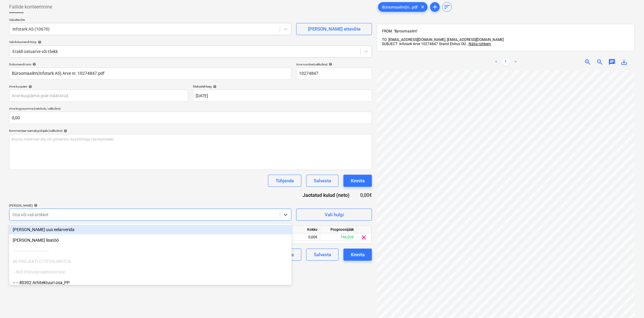
click at [175, 184] on div "Tühjenda Salvesta Kinnita" at bounding box center [190, 181] width 363 height 12
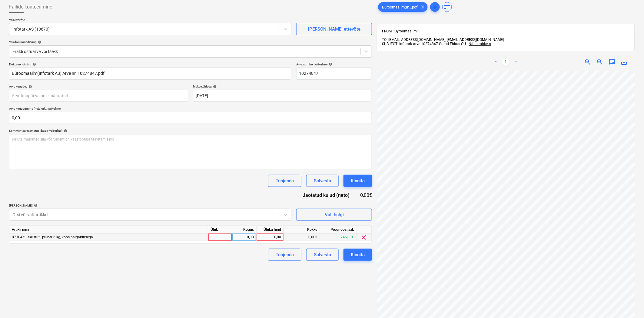
click at [270, 239] on div "0,00" at bounding box center [270, 238] width 22 height 8
type input "33,31"
click at [287, 284] on div "Failide konteerimine Vali ettevõte Infotark AS (10670) Lisa uus ettevõte Vali d…" at bounding box center [191, 184] width 368 height 372
click at [364, 253] on div "Kinnita" at bounding box center [358, 255] width 14 height 8
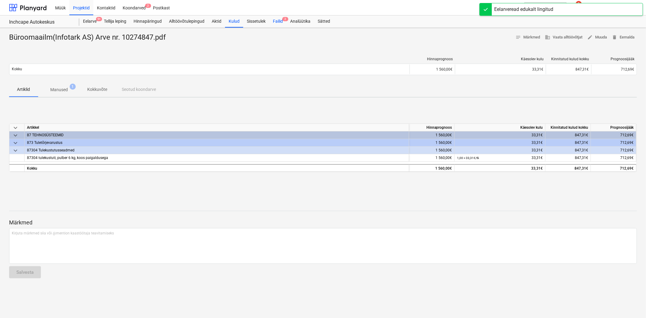
click at [279, 17] on div "Failid 2" at bounding box center [277, 21] width 17 height 12
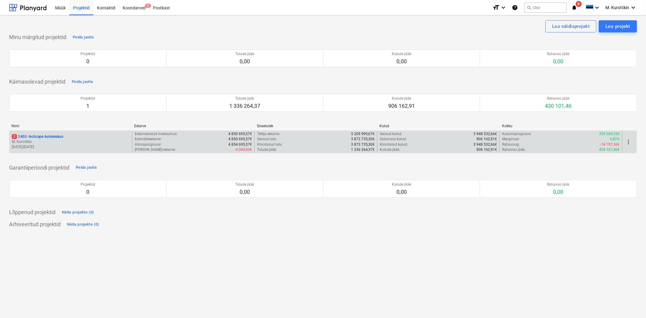
click at [32, 140] on p "M. Kurotškin" at bounding box center [71, 141] width 118 height 5
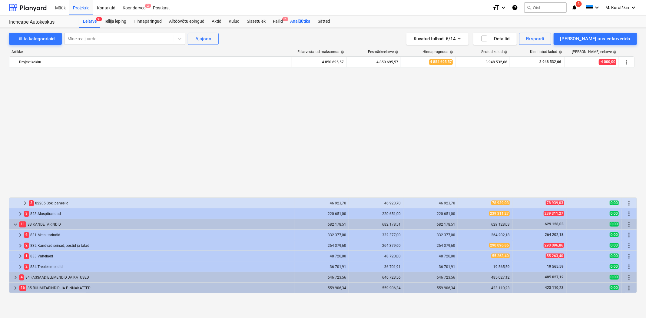
scroll to position [341, 0]
click at [284, 21] on div "Failid 2" at bounding box center [277, 21] width 17 height 12
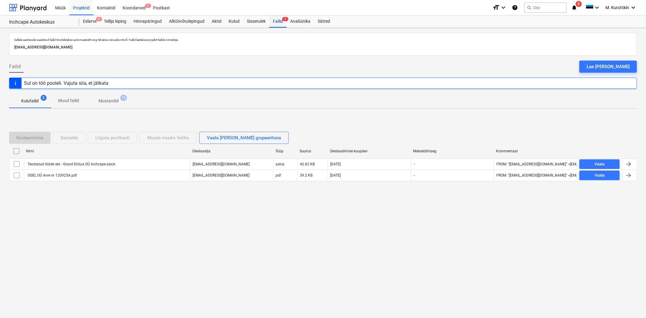
click at [285, 23] on div "Failid 2" at bounding box center [277, 21] width 17 height 12
click at [159, 5] on div "Postkast" at bounding box center [161, 7] width 24 height 15
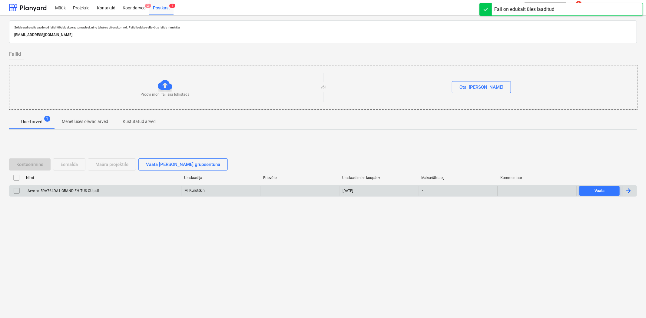
click at [83, 188] on div "Arve nr. 59A764DA1 GRAND EHITUS OÜ.pdf" at bounding box center [103, 191] width 158 height 10
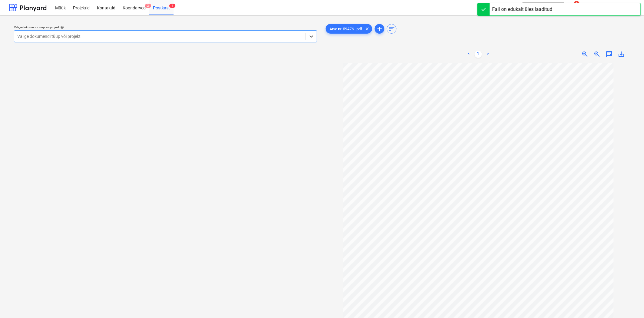
click at [180, 34] on div at bounding box center [159, 36] width 285 height 6
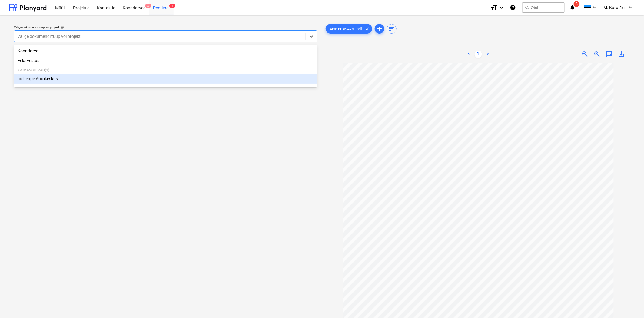
click at [184, 83] on div "Inchcape Autokeskus" at bounding box center [165, 79] width 303 height 10
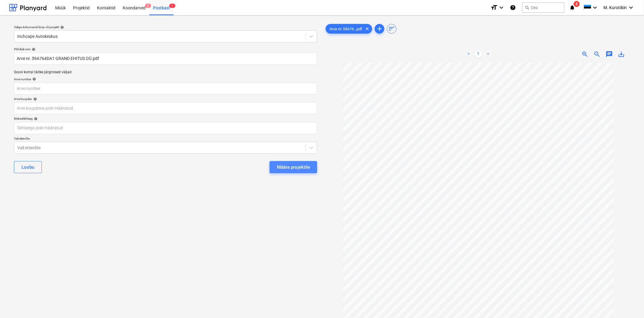
click at [293, 165] on div "Määra projektile" at bounding box center [293, 167] width 33 height 8
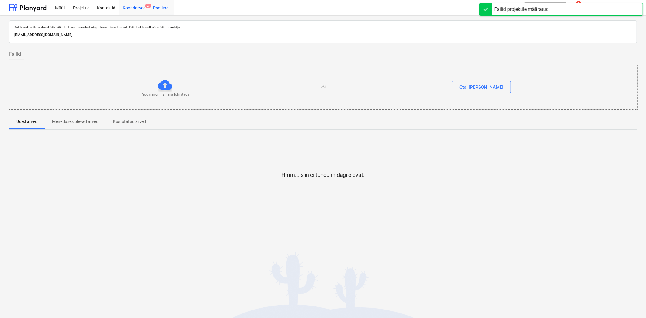
drag, startPoint x: 141, startPoint y: 7, endPoint x: 141, endPoint y: 14, distance: 7.0
click at [141, 7] on div "Koondarved 2" at bounding box center [134, 7] width 30 height 15
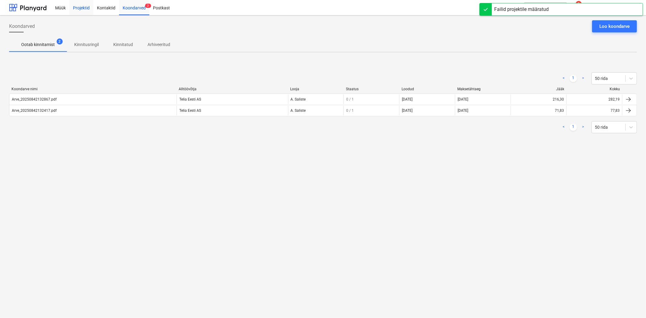
click at [79, 7] on div "Projektid" at bounding box center [81, 7] width 24 height 15
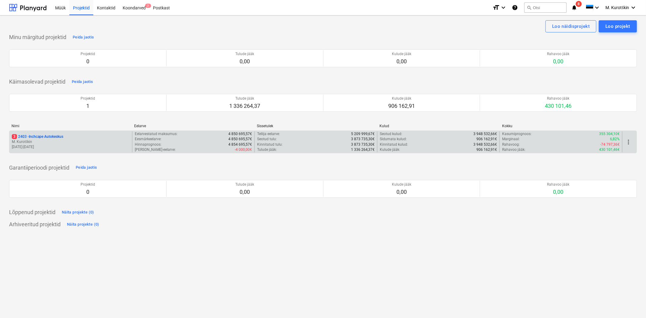
click at [54, 134] on div "3 2403 - Inchcape Autokeskus M. Kurotškin [DATE] - [DATE]" at bounding box center [70, 142] width 123 height 21
click at [63, 137] on p "3 2403 - Inchcape Autokeskus" at bounding box center [38, 136] width 52 height 5
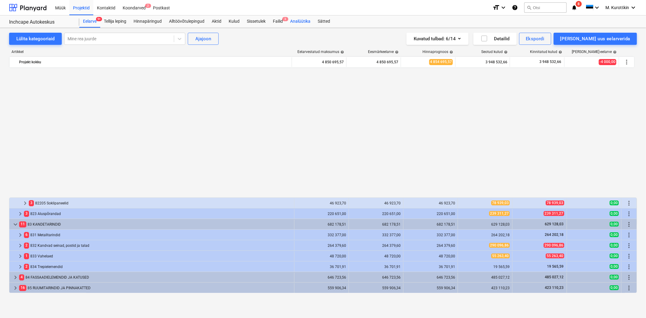
scroll to position [341, 0]
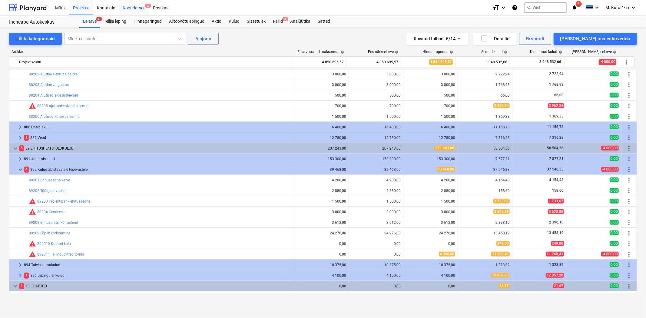
click at [139, 6] on div "Koondarved 2" at bounding box center [134, 7] width 30 height 15
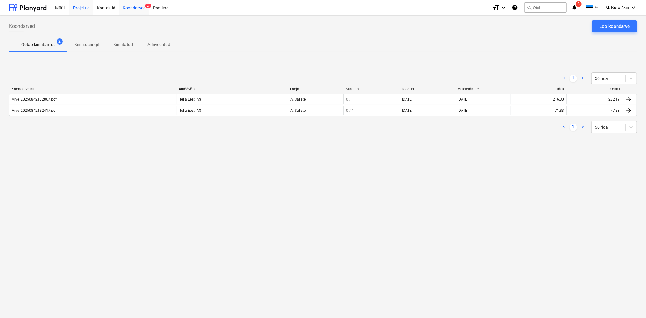
click at [86, 6] on div "Projektid" at bounding box center [81, 7] width 24 height 15
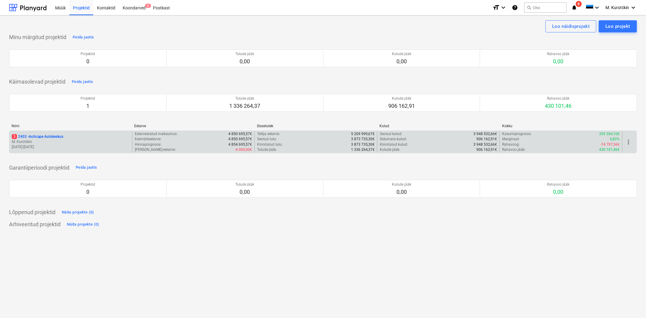
click at [43, 138] on p "3 2403 - Inchcape Autokeskus" at bounding box center [38, 136] width 52 height 5
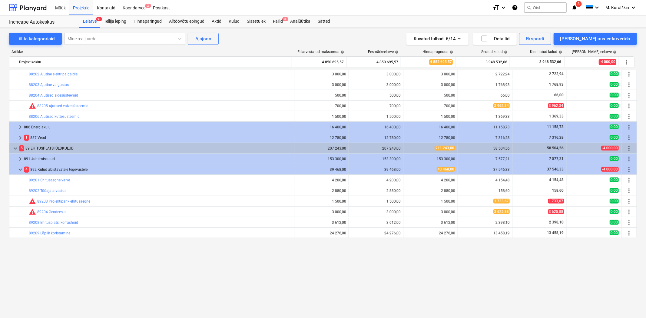
scroll to position [139, 0]
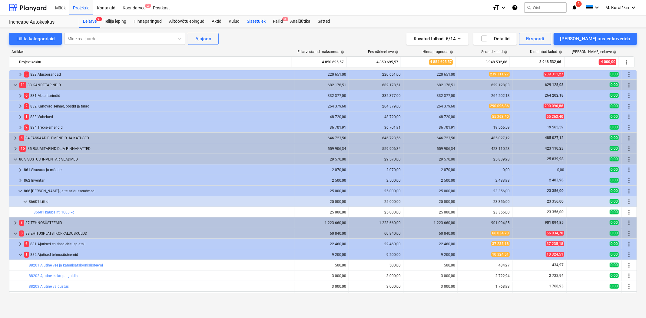
click at [269, 20] on div "Sissetulek" at bounding box center [256, 21] width 26 height 12
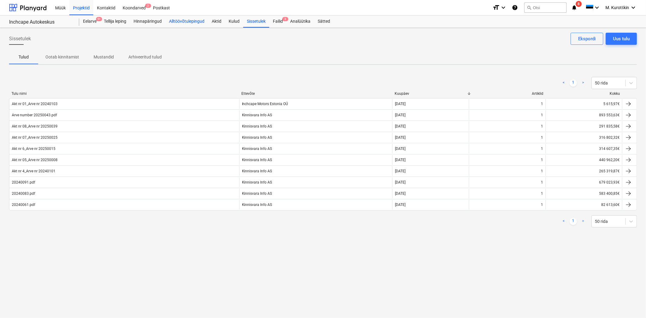
click at [177, 23] on div "Alltöövõtulepingud" at bounding box center [186, 21] width 43 height 12
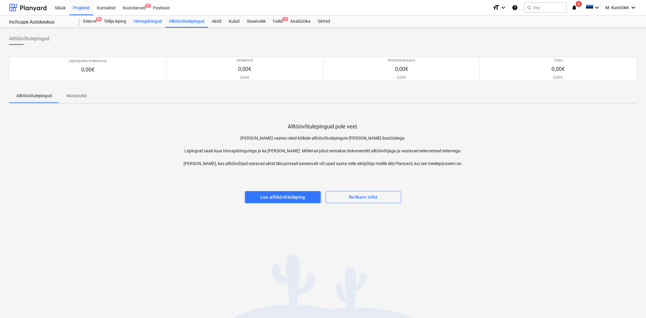
click at [148, 25] on div "Hinnapäringud" at bounding box center [147, 21] width 35 height 12
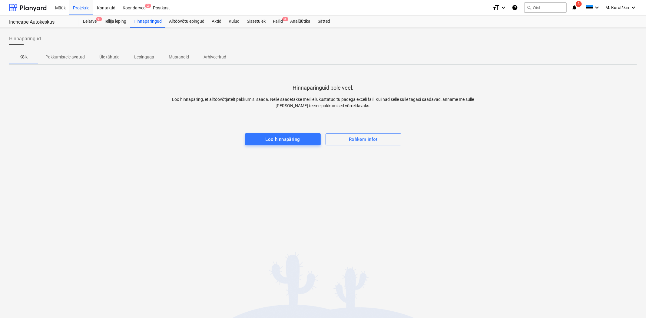
click at [112, 55] on p "Üle tähtaja" at bounding box center [109, 57] width 20 height 6
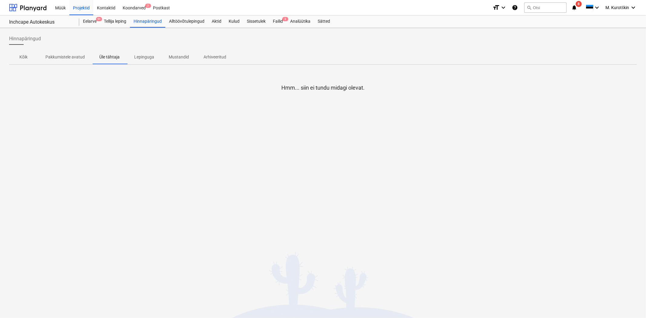
click at [79, 58] on p "Pakkumistele avatud" at bounding box center [64, 57] width 39 height 6
click at [113, 25] on div "Tellija leping" at bounding box center [115, 21] width 30 height 12
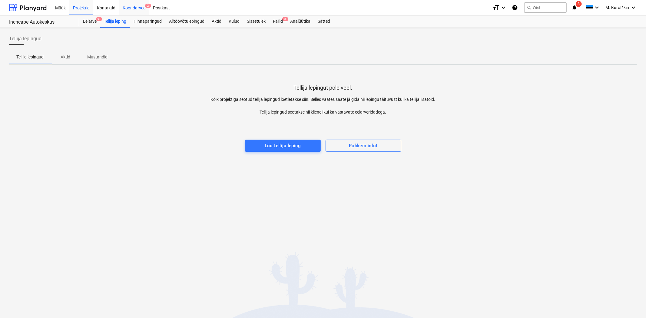
click at [131, 8] on div "Koondarved 2" at bounding box center [134, 7] width 30 height 15
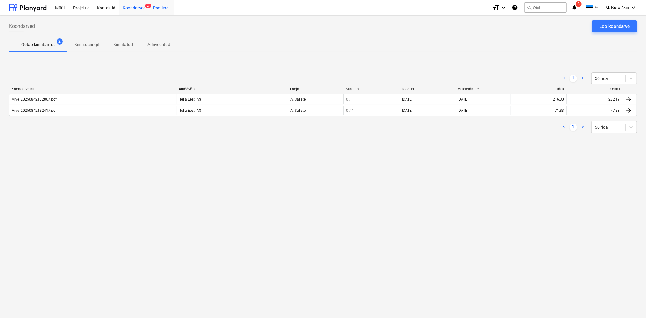
click at [160, 7] on div "Postkast" at bounding box center [161, 7] width 24 height 15
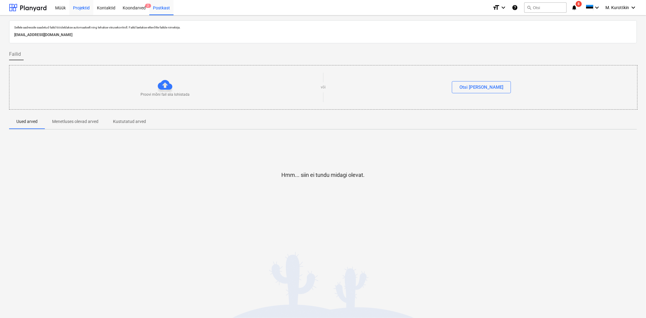
click at [82, 10] on div "Projektid" at bounding box center [81, 7] width 24 height 15
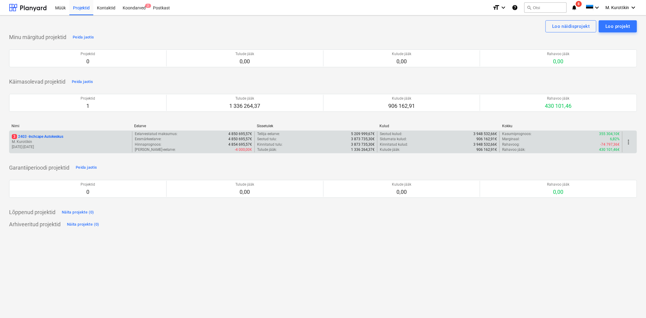
click at [51, 149] on p "[DATE] - [DATE]" at bounding box center [71, 147] width 118 height 5
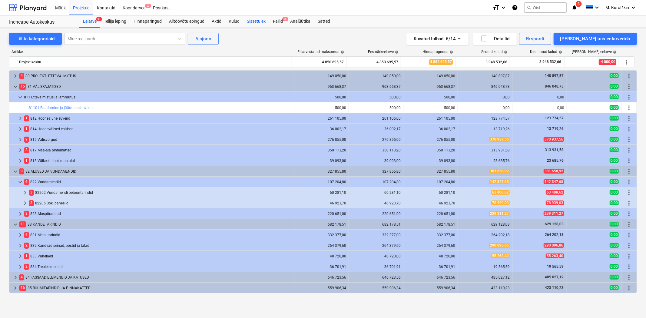
click at [255, 27] on div "Sissetulek" at bounding box center [256, 21] width 26 height 12
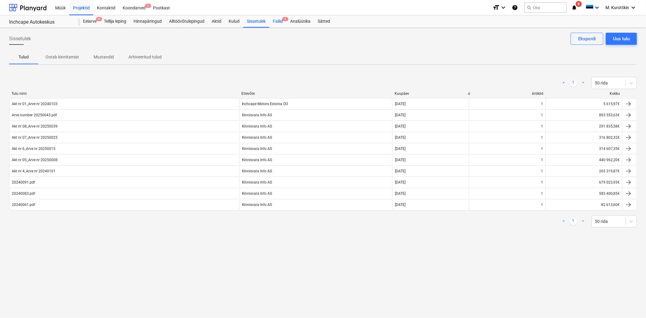
click at [277, 24] on div "Failid 3" at bounding box center [277, 21] width 17 height 12
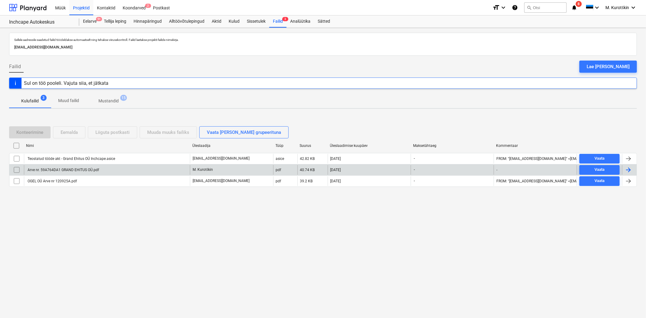
click at [58, 168] on div "Arve nr. 59A764DA1 GRAND EHITUS OÜ.pdf" at bounding box center [63, 170] width 72 height 4
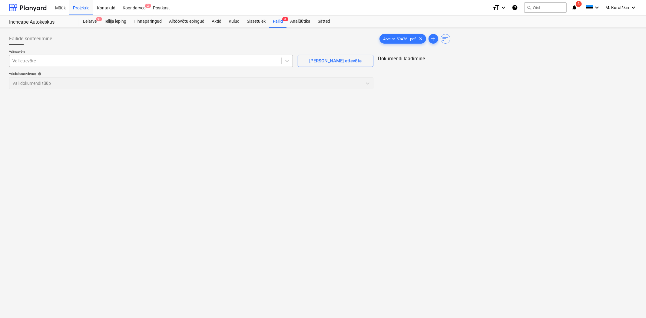
click at [152, 60] on div at bounding box center [145, 61] width 266 height 6
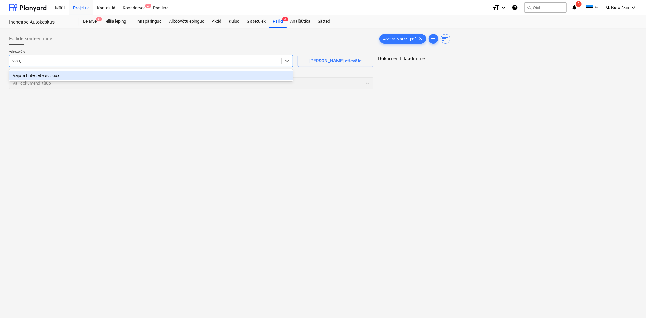
type input "visu"
click at [152, 75] on div "VISUM PROJEKT OÜ (12004090)" at bounding box center [151, 76] width 284 height 10
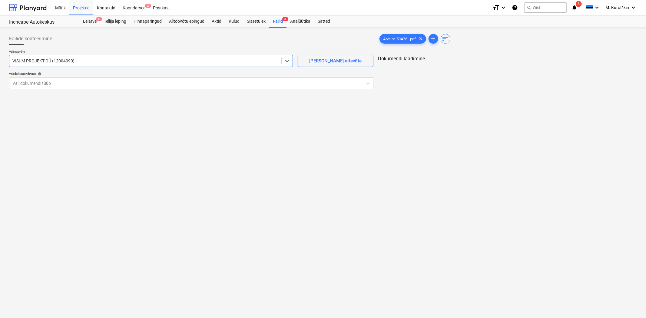
click at [376, 192] on div "Failide konteerimine Vali ettevõte option VISUM PROJEKT OÜ (12004090) , selecte…" at bounding box center [323, 173] width 646 height 290
click at [148, 48] on div at bounding box center [191, 47] width 365 height 5
click at [134, 79] on div "Vali dokumendi tüüp" at bounding box center [185, 83] width 353 height 8
click at [157, 86] on div "Vali dokumendi tüüp" at bounding box center [185, 83] width 353 height 8
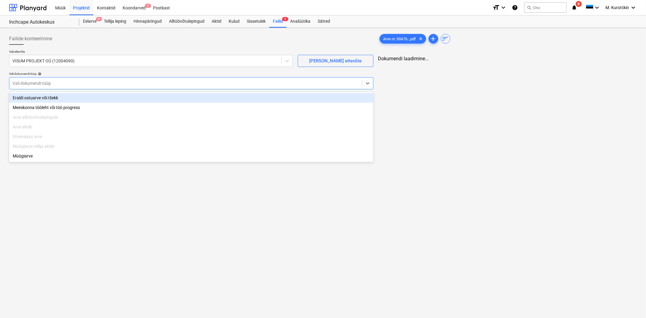
click at [146, 95] on div "Eraldi ostuarve või tšekk" at bounding box center [191, 98] width 365 height 10
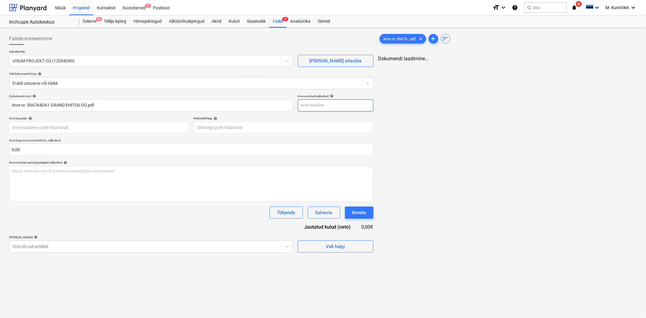
click at [318, 108] on input "text" at bounding box center [336, 105] width 76 height 12
paste input "59A764DA1"
type input "59A764DA1"
click at [223, 119] on div "Maksetähtaeg help" at bounding box center [284, 118] width 180 height 4
click at [329, 125] on body "Müük Projektid Kontaktid Koondarved 2 Postkast format_size keyboard_arrow_down …" at bounding box center [323, 159] width 646 height 318
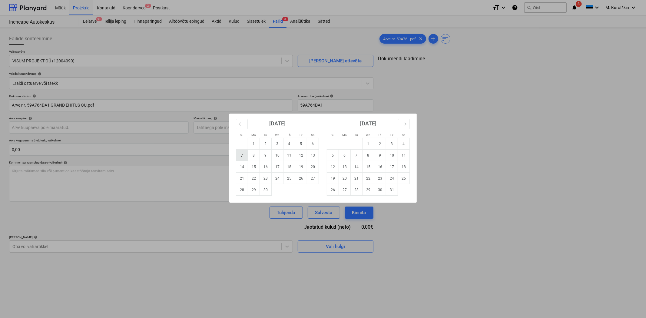
click at [245, 156] on td "7" at bounding box center [242, 156] width 12 height 12
type input "[DATE]"
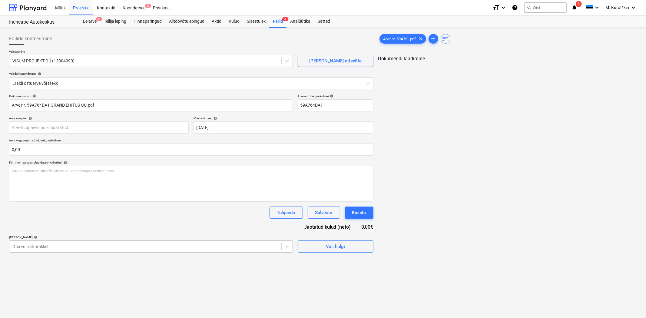
click at [95, 253] on div "Otsi või vali artikkel" at bounding box center [151, 247] width 284 height 12
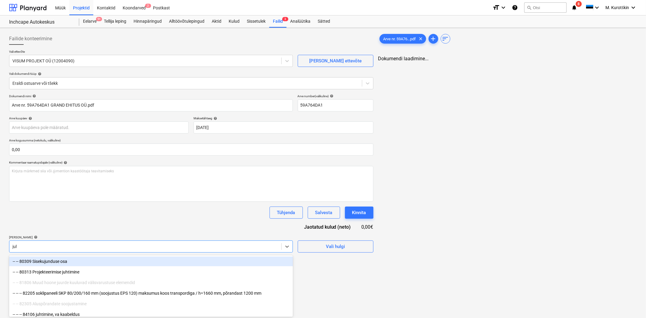
type input "juht"
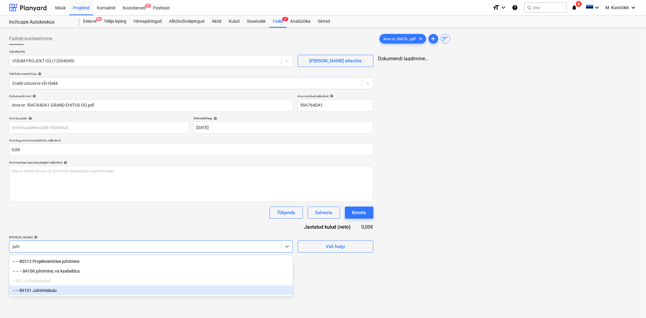
click at [77, 292] on div "-- -- 89101 Juhtimiskulu" at bounding box center [151, 291] width 284 height 10
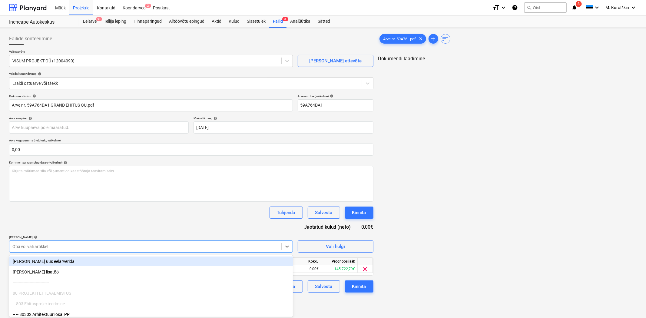
click at [128, 228] on div "Dokumendi nimi help Arve nr. 59A764DA1 GRAND EHITUS OÜ.pdf Arve number (valikul…" at bounding box center [191, 193] width 365 height 199
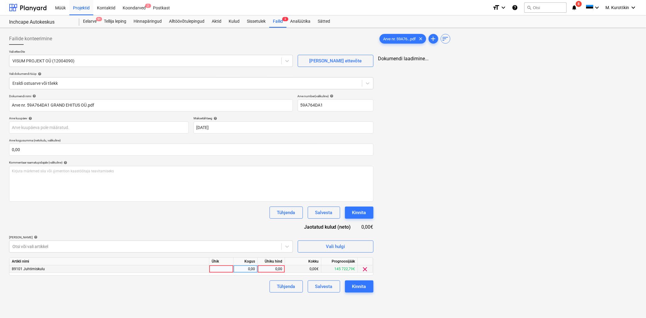
click at [269, 272] on div "0,00" at bounding box center [271, 269] width 22 height 8
click at [273, 268] on div "0,00" at bounding box center [271, 269] width 22 height 8
type input "680"
click at [246, 302] on div "Failide konteerimine Vali ettevõte VISUM PROJEKT OÜ (12004090) [PERSON_NAME] uu…" at bounding box center [323, 173] width 646 height 290
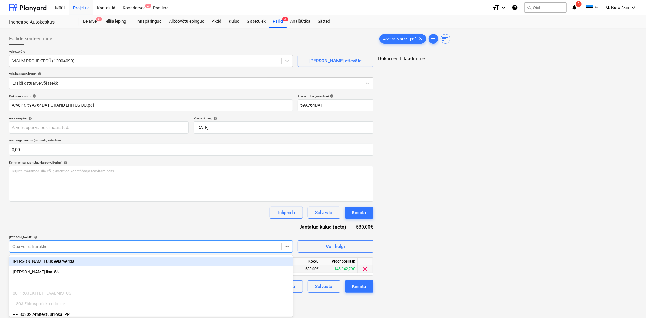
click at [125, 246] on div at bounding box center [145, 247] width 266 height 6
click at [138, 222] on div "Dokumendi nimi help Arve nr. 59A764DA1 GRAND EHITUS OÜ.pdf Arve number (valikul…" at bounding box center [191, 193] width 365 height 199
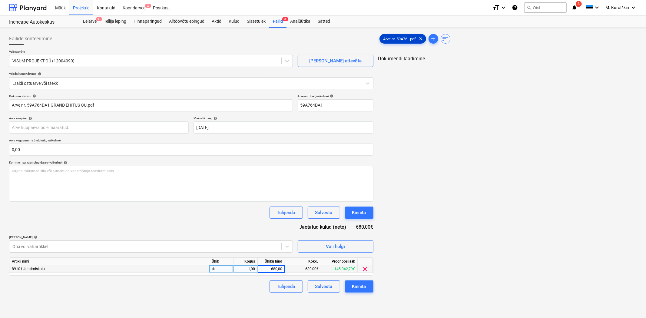
click at [411, 39] on span "Arve nr. 59A76...pdf" at bounding box center [400, 39] width 40 height 5
click at [601, 65] on span "zoom_out" at bounding box center [599, 64] width 7 height 7
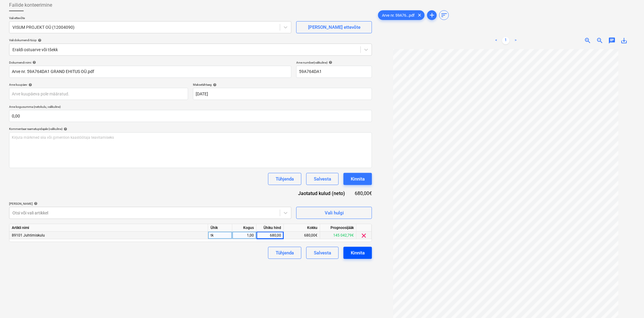
click at [361, 253] on div "Kinnita" at bounding box center [358, 253] width 14 height 8
